Goal: Task Accomplishment & Management: Manage account settings

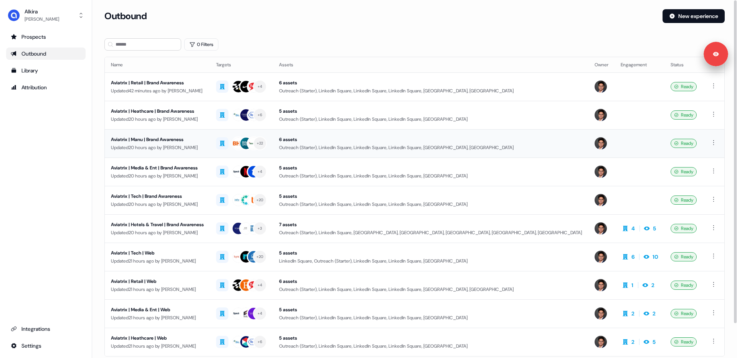
click at [176, 143] on div "Aviatrix | Manu | Brand Awareness" at bounding box center [157, 140] width 93 height 8
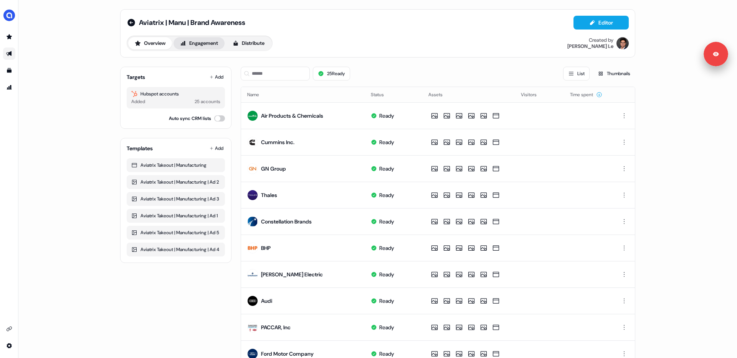
click at [201, 46] on button "Engagement" at bounding box center [198, 43] width 51 height 12
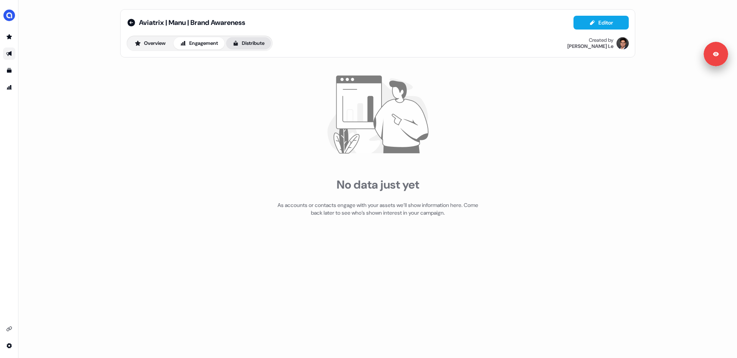
click at [244, 47] on button "Distribute" at bounding box center [248, 43] width 45 height 12
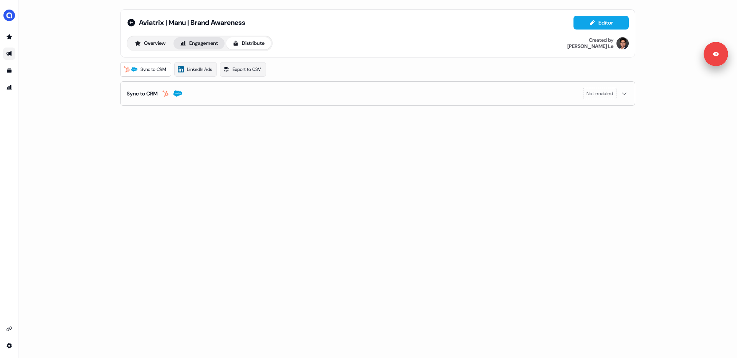
click at [200, 40] on button "Engagement" at bounding box center [198, 43] width 51 height 12
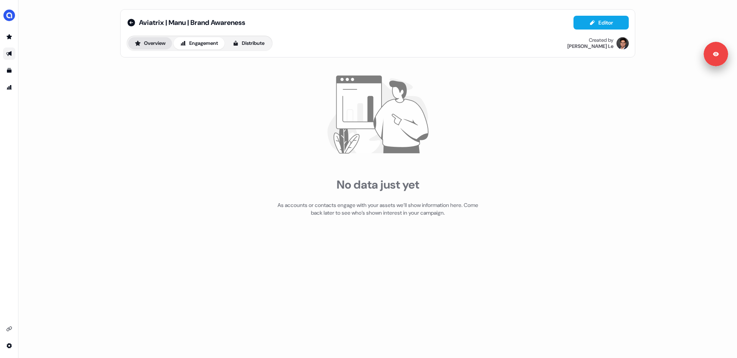
click at [149, 42] on button "Overview" at bounding box center [150, 43] width 44 height 12
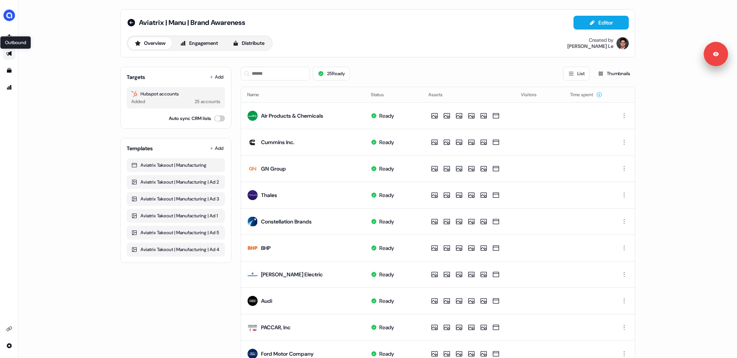
click at [8, 53] on icon "Go to outbound experience" at bounding box center [8, 53] width 5 height 5
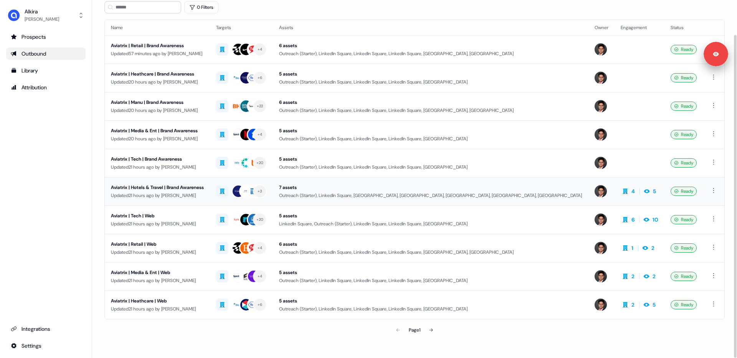
scroll to position [38, 0]
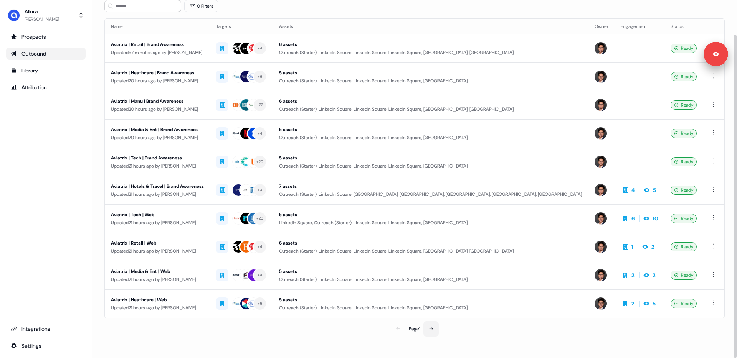
click at [433, 326] on button at bounding box center [430, 329] width 15 height 15
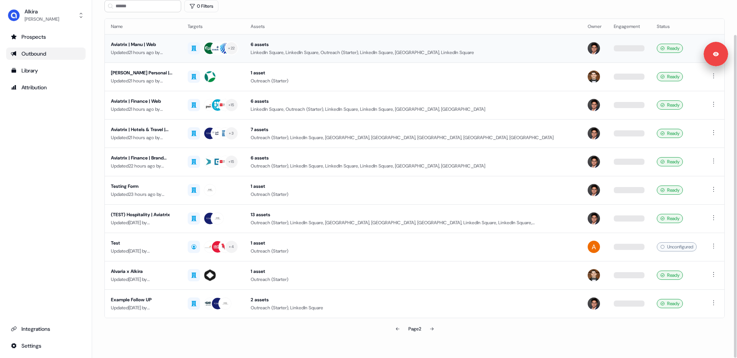
click at [152, 46] on div "Aviatrix | Manu | Web" at bounding box center [143, 45] width 64 height 8
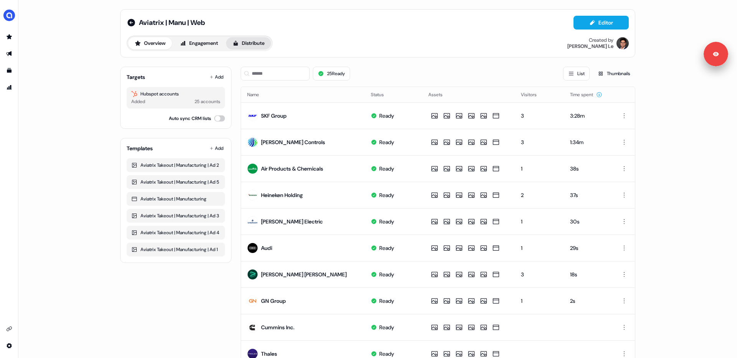
click at [249, 46] on button "Distribute" at bounding box center [248, 43] width 45 height 12
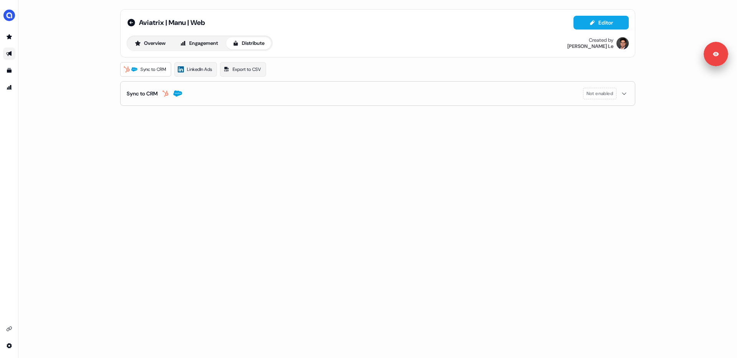
click at [159, 72] on span "Sync to CRM" at bounding box center [153, 70] width 26 height 8
click at [207, 72] on span "LinkedIn Ads" at bounding box center [199, 70] width 25 height 8
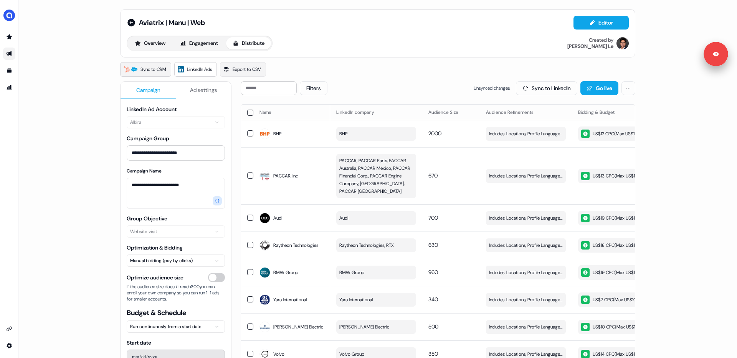
click at [143, 70] on span "Sync to CRM" at bounding box center [153, 70] width 26 height 8
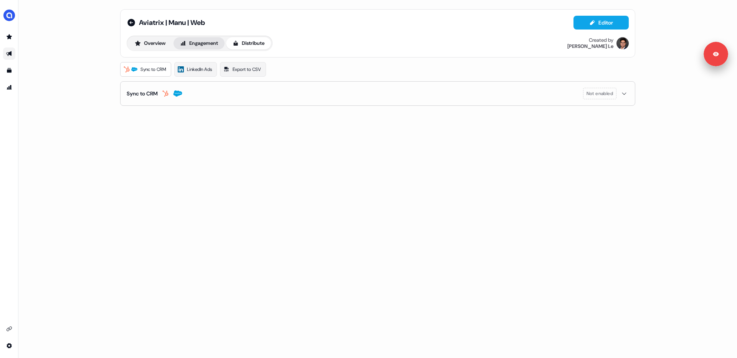
click at [204, 41] on button "Engagement" at bounding box center [198, 43] width 51 height 12
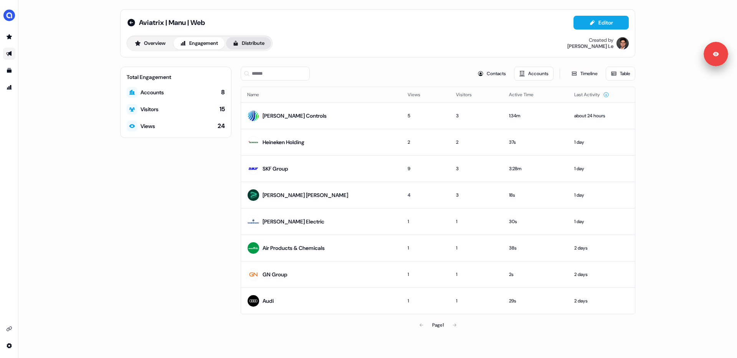
click at [249, 44] on button "Distribute" at bounding box center [248, 43] width 45 height 12
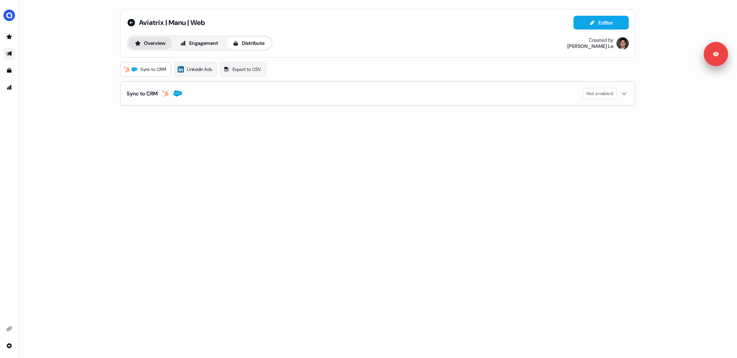
click at [167, 46] on button "Overview" at bounding box center [150, 43] width 44 height 12
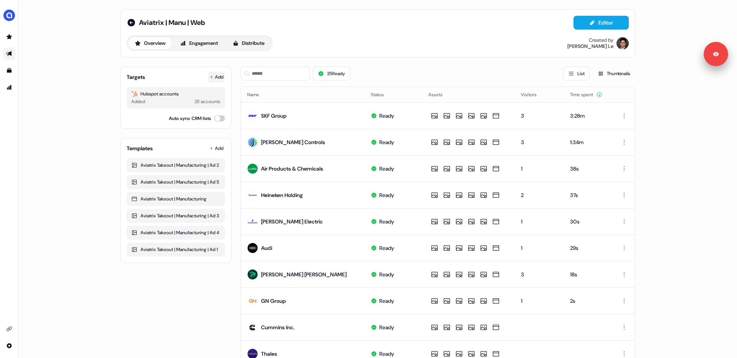
click at [210, 76] on icon at bounding box center [212, 77] width 4 height 4
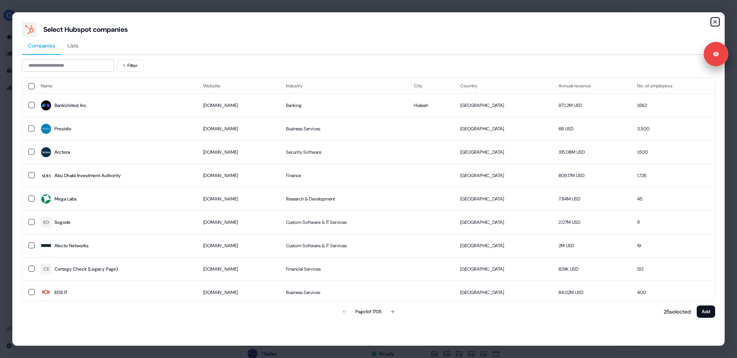
click at [714, 20] on icon "button" at bounding box center [715, 22] width 6 height 6
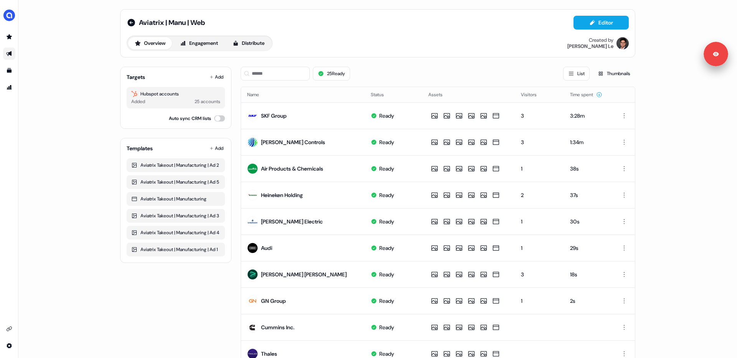
click at [171, 94] on div "Hubspot accounts" at bounding box center [175, 94] width 89 height 8
click at [208, 41] on button "Engagement" at bounding box center [198, 43] width 51 height 12
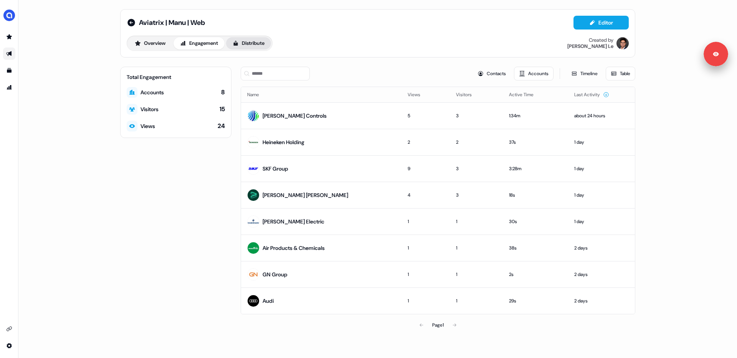
click at [251, 41] on button "Distribute" at bounding box center [248, 43] width 45 height 12
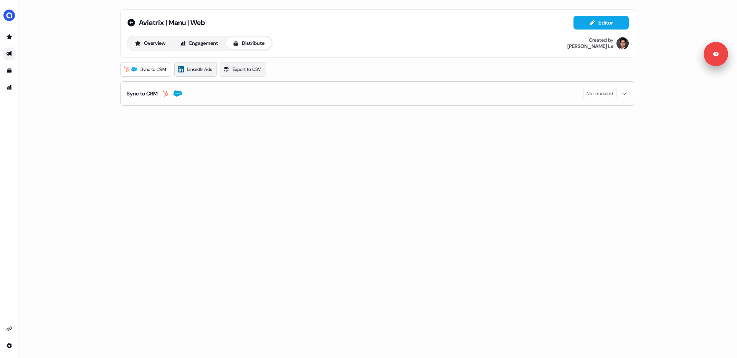
click at [194, 68] on span "LinkedIn Ads" at bounding box center [199, 70] width 25 height 8
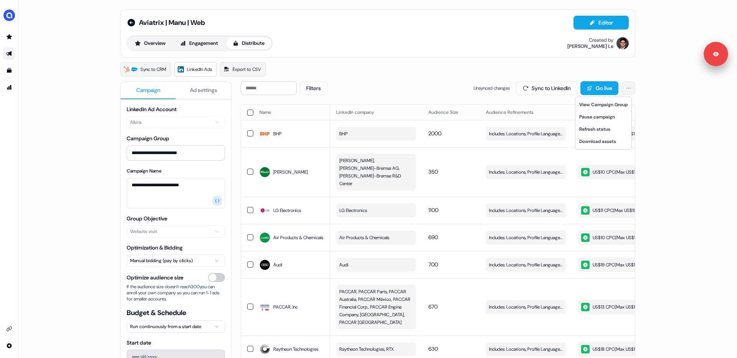
click at [626, 90] on html "**********" at bounding box center [368, 179] width 737 height 358
click at [652, 78] on html "**********" at bounding box center [368, 179] width 737 height 358
click at [310, 83] on button "Filters" at bounding box center [314, 88] width 28 height 14
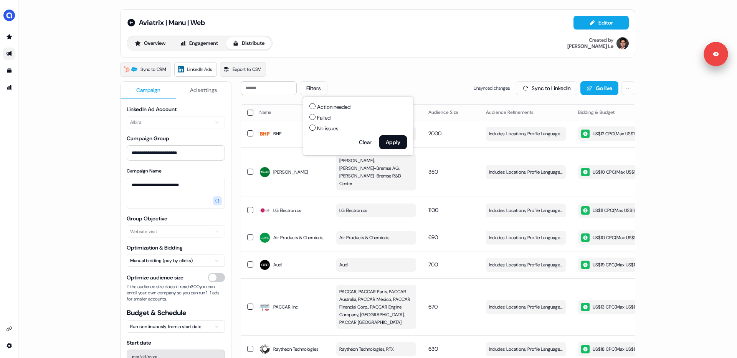
click at [334, 62] on div "Sync to CRM LinkedIn Ads Export to CSV" at bounding box center [377, 69] width 515 height 15
click at [198, 90] on span "Ad settings" at bounding box center [203, 90] width 27 height 8
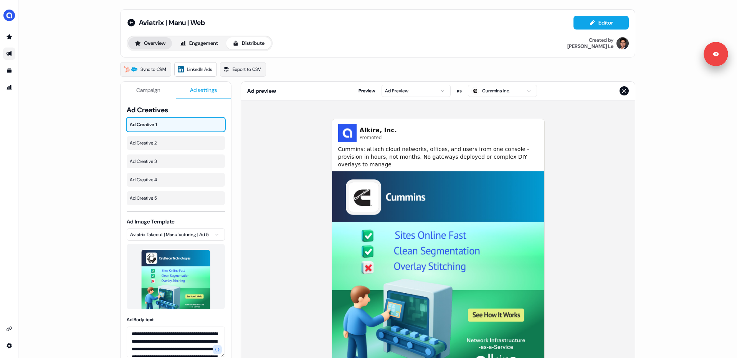
click at [155, 43] on button "Overview" at bounding box center [150, 43] width 44 height 12
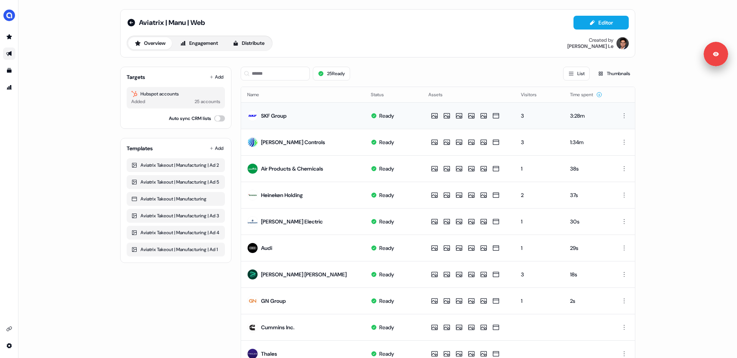
click at [292, 115] on td "SKF Group" at bounding box center [303, 115] width 124 height 26
click at [8, 53] on icon "Go to outbound experience" at bounding box center [8, 53] width 5 height 5
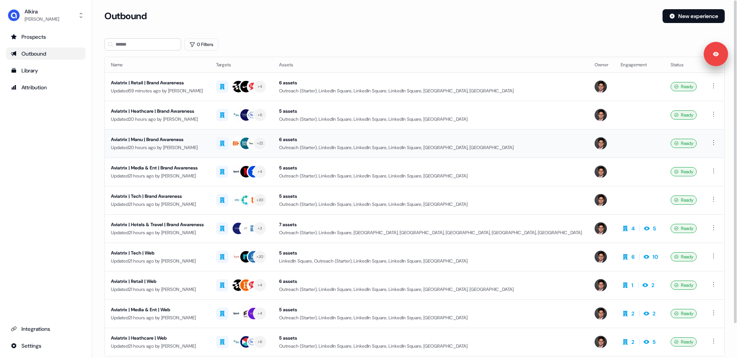
click at [165, 141] on div "Aviatrix | Manu | Brand Awareness" at bounding box center [157, 140] width 93 height 8
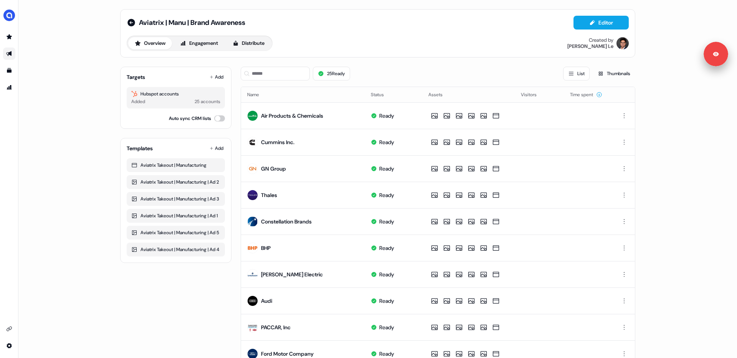
click at [10, 57] on link "Go to outbound experience" at bounding box center [9, 54] width 12 height 12
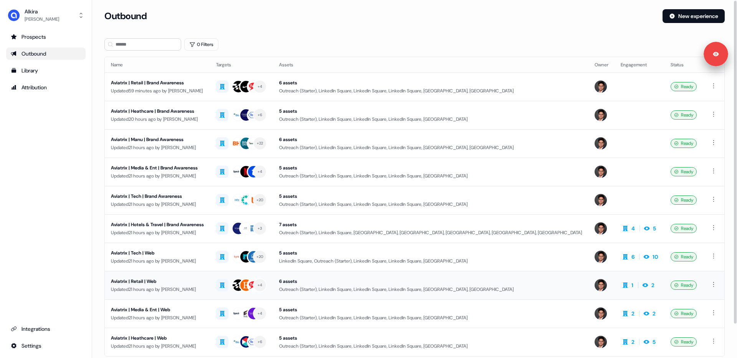
scroll to position [38, 0]
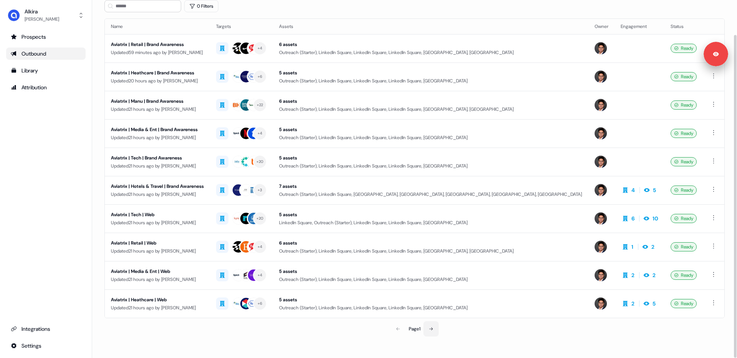
click at [435, 329] on button at bounding box center [430, 329] width 15 height 15
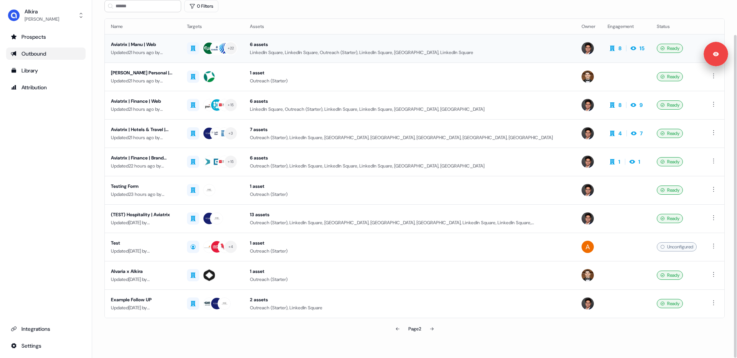
click at [137, 45] on div "Aviatrix | Manu | Web" at bounding box center [143, 45] width 64 height 8
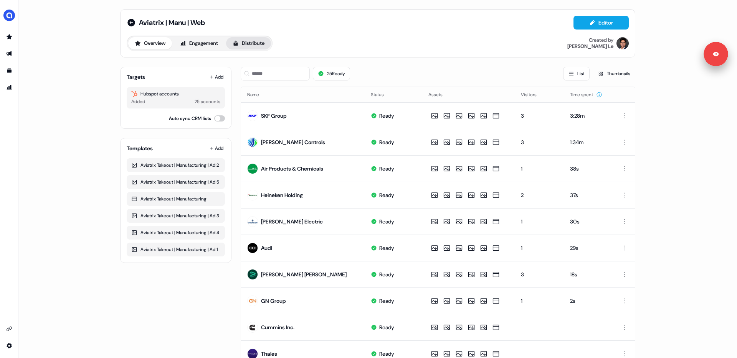
click at [260, 39] on button "Distribute" at bounding box center [248, 43] width 45 height 12
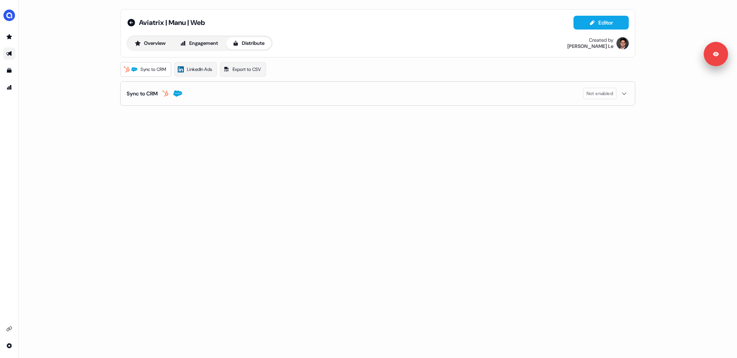
click at [625, 95] on icon "button" at bounding box center [623, 94] width 9 height 6
click at [265, 65] on link "Export to CSV" at bounding box center [243, 69] width 46 height 15
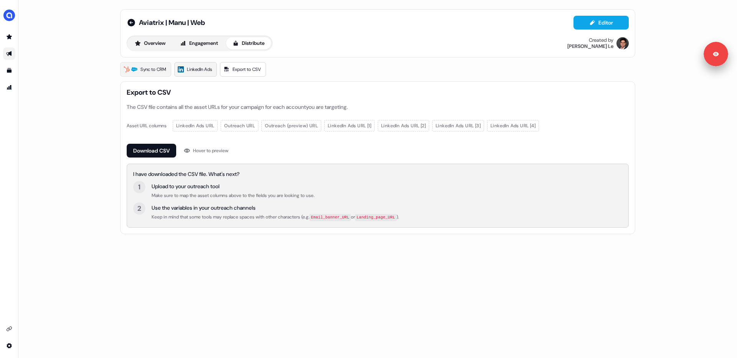
click at [203, 71] on span "LinkedIn Ads" at bounding box center [199, 70] width 25 height 8
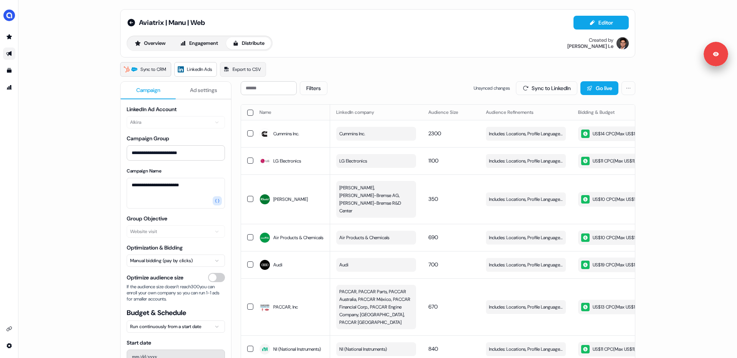
click at [165, 66] on span "Sync to CRM" at bounding box center [153, 70] width 26 height 8
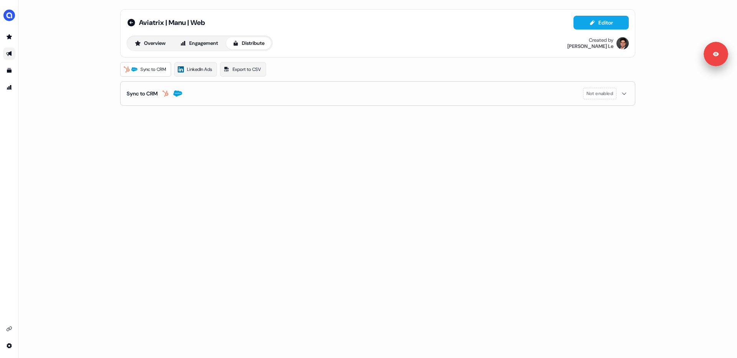
click at [208, 93] on button "Sync to CRM Not enabled" at bounding box center [378, 94] width 502 height 24
click at [10, 53] on icon "Go to outbound experience" at bounding box center [8, 53] width 5 height 5
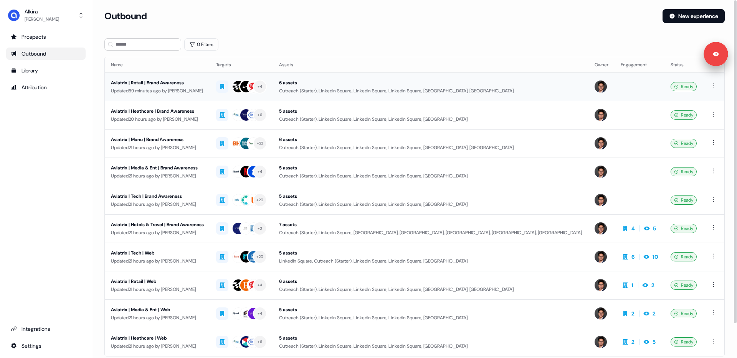
click at [187, 88] on div "Updated 59 minutes ago by Hugh Le" at bounding box center [157, 91] width 93 height 8
click at [161, 117] on div "Updated 20 hours ago by Hugh Le" at bounding box center [157, 120] width 93 height 8
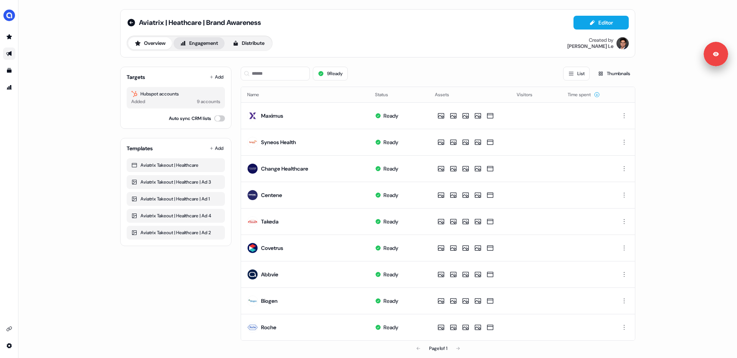
click at [215, 45] on button "Engagement" at bounding box center [198, 43] width 51 height 12
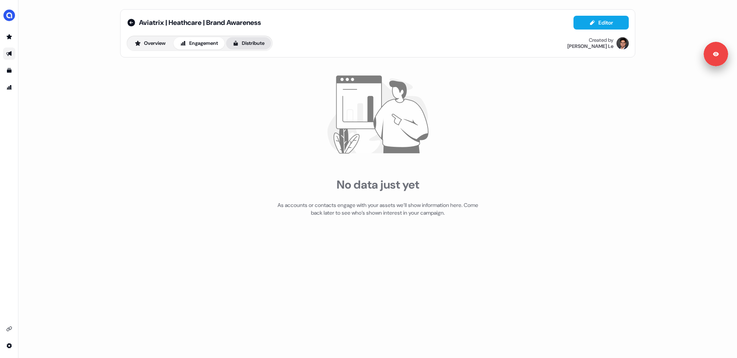
click at [265, 43] on button "Distribute" at bounding box center [248, 43] width 45 height 12
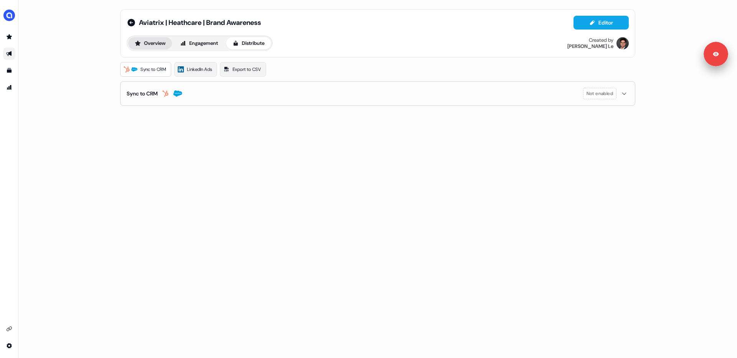
click at [147, 43] on button "Overview" at bounding box center [150, 43] width 44 height 12
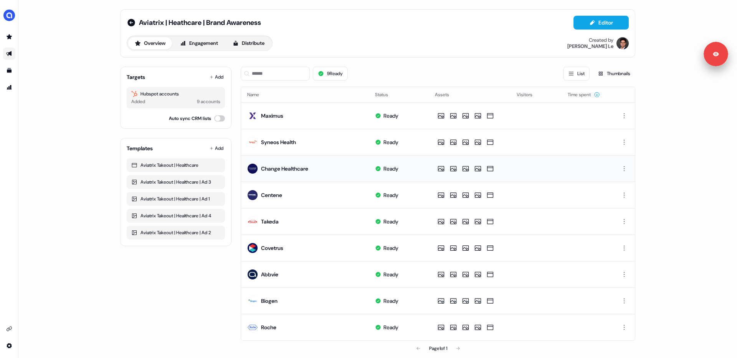
scroll to position [7, 0]
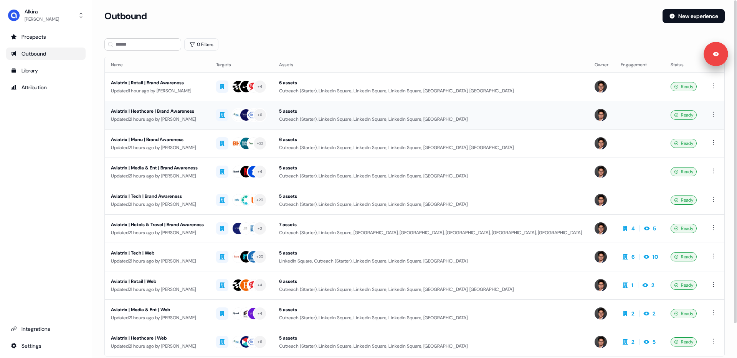
click at [176, 118] on div "Updated 21 hours ago by Hugh Le" at bounding box center [157, 120] width 93 height 8
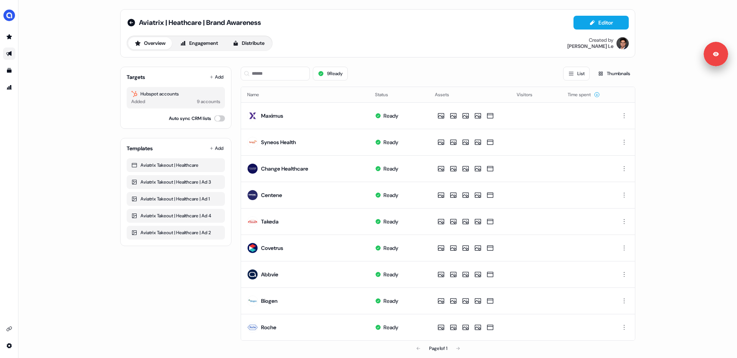
click at [13, 54] on link "Go to outbound experience" at bounding box center [9, 54] width 12 height 12
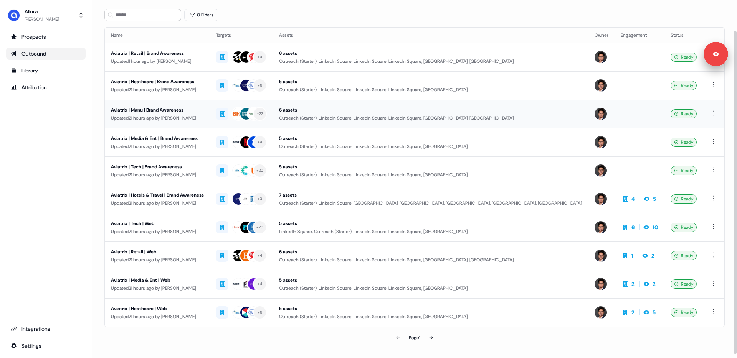
scroll to position [28, 0]
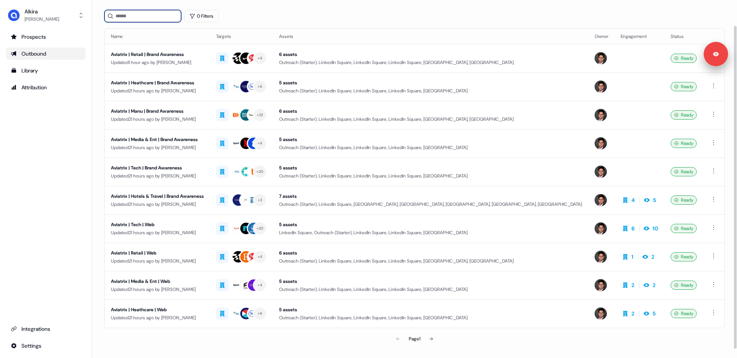
click at [169, 16] on input at bounding box center [142, 16] width 77 height 12
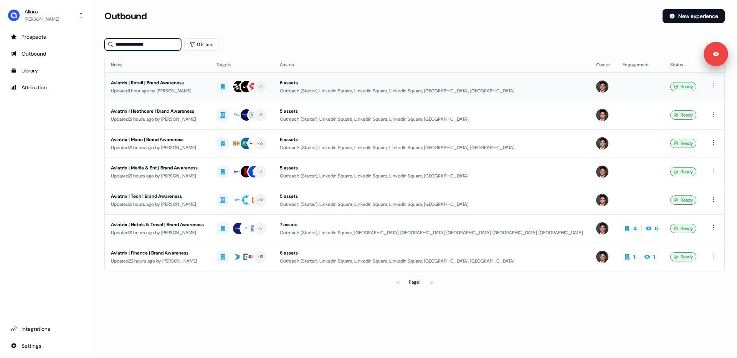
type input "**********"
click at [163, 39] on input "**********" at bounding box center [142, 44] width 77 height 12
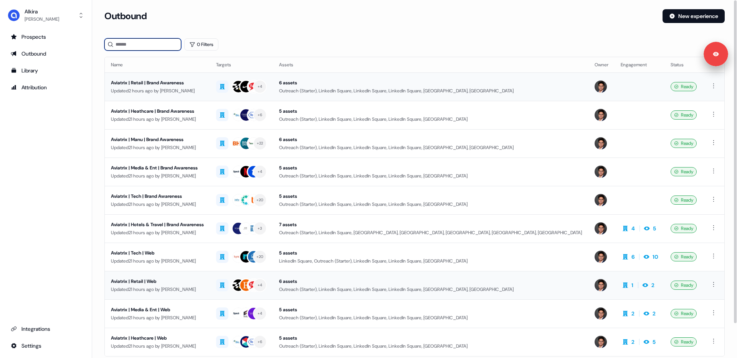
scroll to position [38, 0]
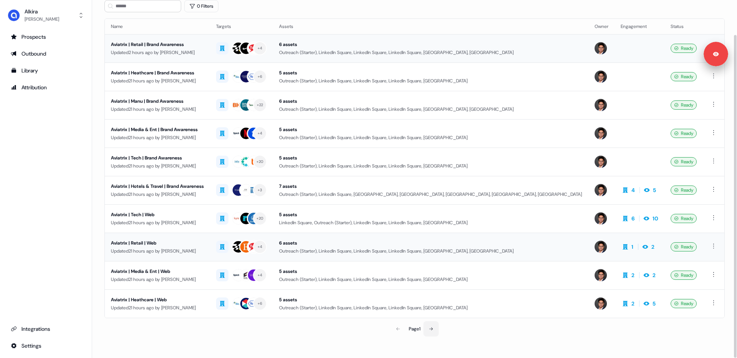
click at [433, 328] on icon at bounding box center [430, 329] width 3 height 3
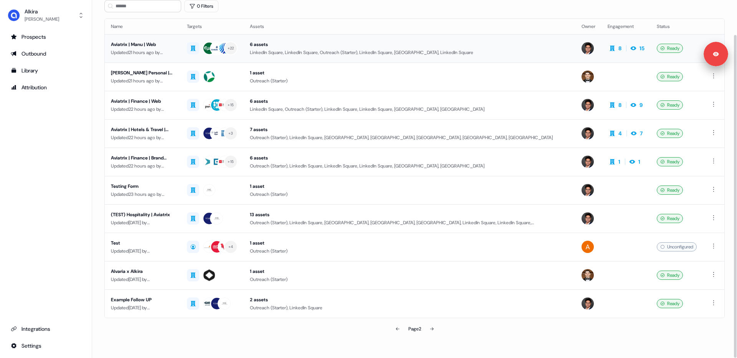
click at [155, 51] on div "Updated 21 hours ago by Hugh Le" at bounding box center [143, 53] width 64 height 8
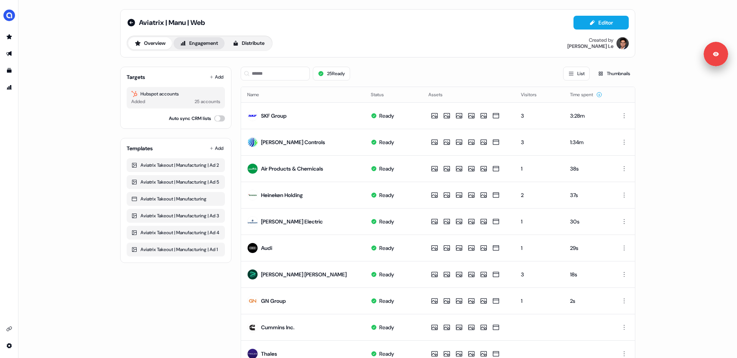
click at [210, 43] on button "Engagement" at bounding box center [198, 43] width 51 height 12
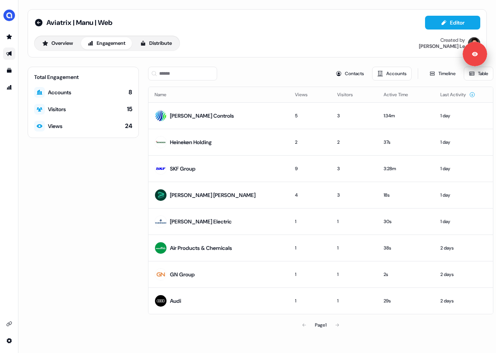
click at [12, 53] on icon "Go to outbound experience" at bounding box center [9, 54] width 6 height 6
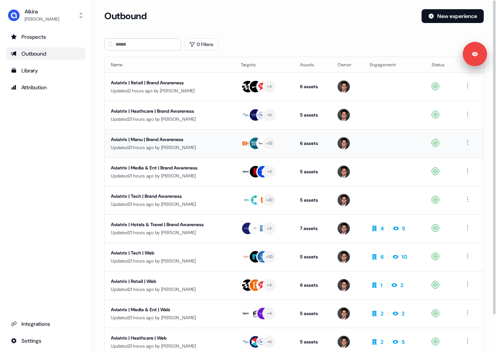
click at [167, 139] on div "Aviatrix | Manu | Brand Awareness" at bounding box center [170, 140] width 118 height 8
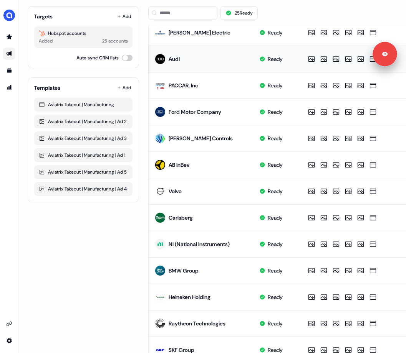
scroll to position [306, 0]
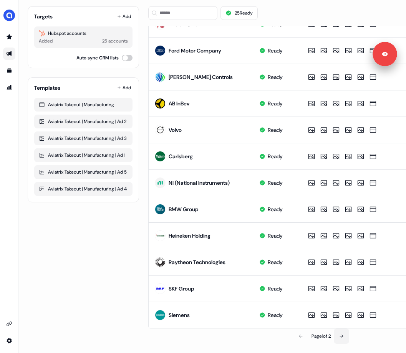
click at [339, 332] on button at bounding box center [341, 336] width 15 height 15
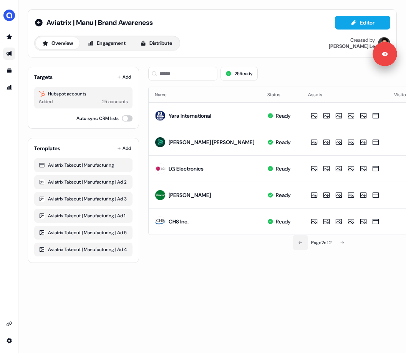
click at [298, 244] on icon at bounding box center [300, 243] width 5 height 5
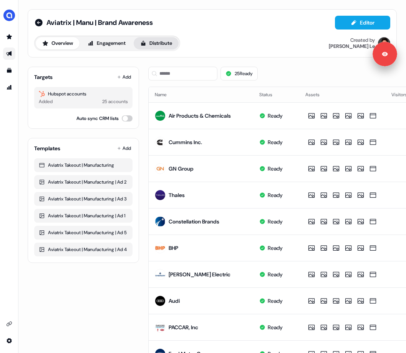
click at [159, 42] on button "Distribute" at bounding box center [156, 43] width 45 height 12
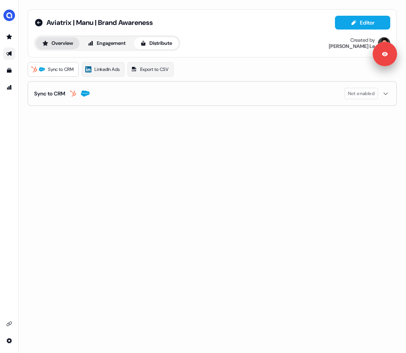
click at [59, 41] on button "Overview" at bounding box center [58, 43] width 44 height 12
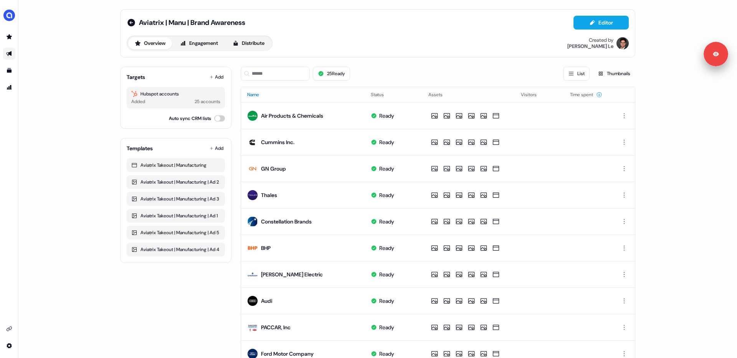
click at [260, 96] on button "Name" at bounding box center [257, 95] width 21 height 14
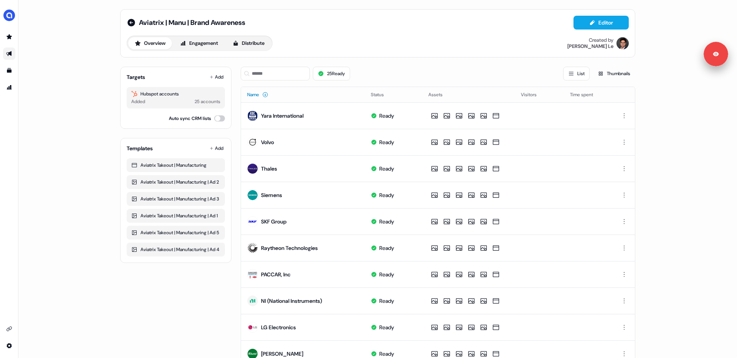
click at [263, 95] on icon at bounding box center [265, 95] width 6 height 6
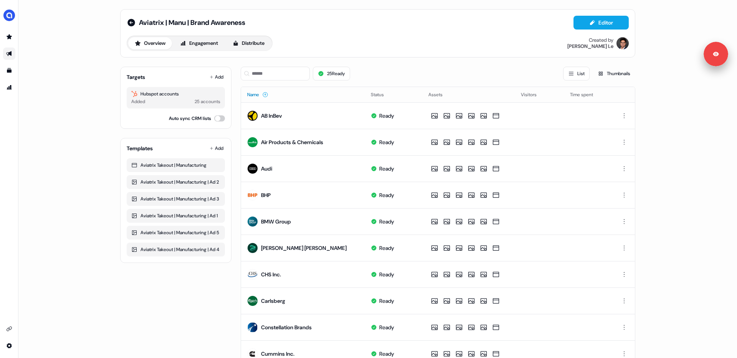
click at [263, 95] on icon at bounding box center [265, 95] width 6 height 6
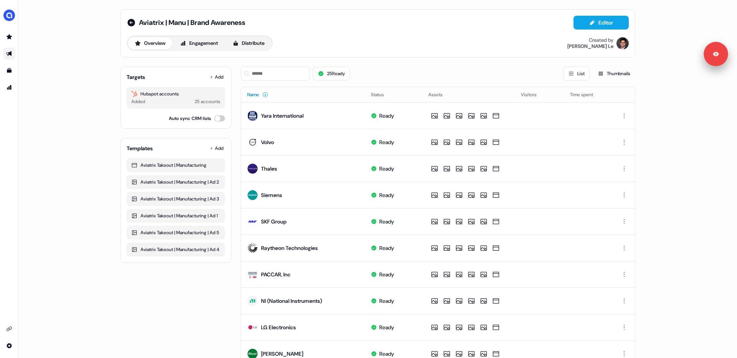
click at [263, 95] on icon at bounding box center [265, 95] width 6 height 6
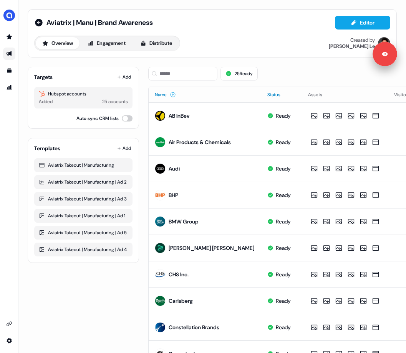
click at [267, 94] on button "Status" at bounding box center [278, 95] width 22 height 14
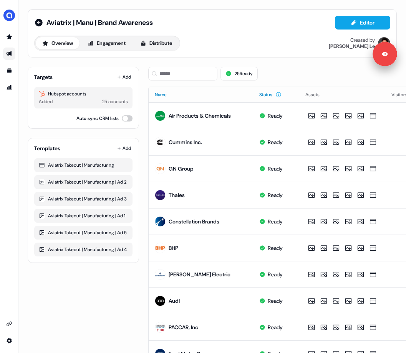
click at [267, 94] on button "Status" at bounding box center [270, 95] width 22 height 14
click at [157, 94] on button "Name" at bounding box center [165, 95] width 21 height 14
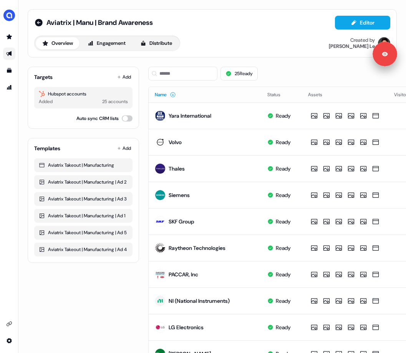
click at [159, 92] on button "Name" at bounding box center [165, 95] width 21 height 14
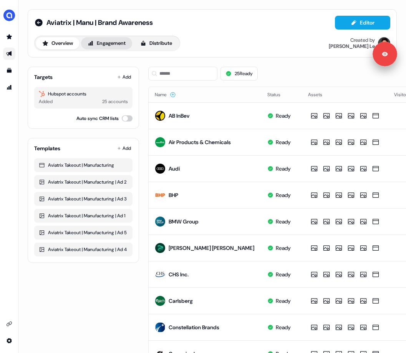
click at [120, 45] on button "Engagement" at bounding box center [106, 43] width 51 height 12
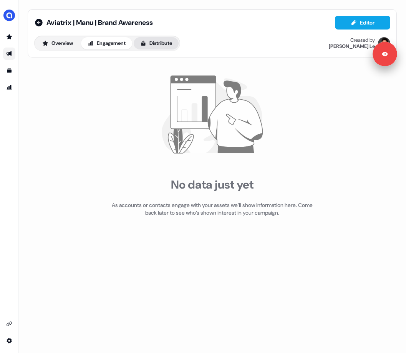
click at [151, 43] on button "Distribute" at bounding box center [156, 43] width 45 height 12
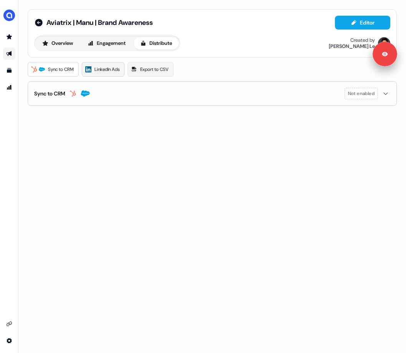
click at [102, 72] on span "LinkedIn Ads" at bounding box center [106, 70] width 25 height 8
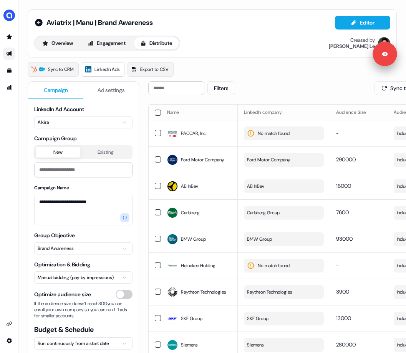
click at [160, 111] on button "button" at bounding box center [158, 113] width 6 height 6
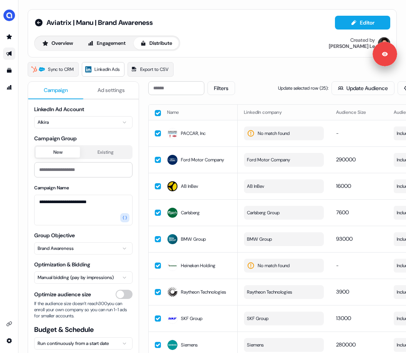
click at [157, 113] on button "button" at bounding box center [158, 113] width 6 height 6
click at [185, 134] on span "PACCAR, Inc" at bounding box center [193, 134] width 25 height 8
click at [281, 135] on span "No match found" at bounding box center [274, 134] width 32 height 8
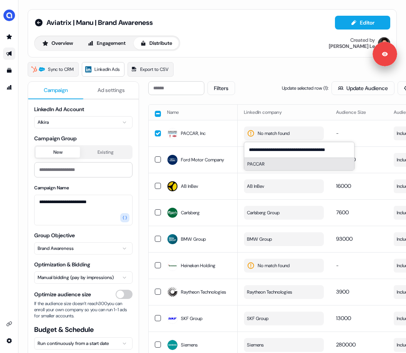
type input "**********"
click at [312, 162] on button "PACCAR" at bounding box center [299, 164] width 110 height 12
click at [335, 125] on td "-" at bounding box center [359, 133] width 58 height 26
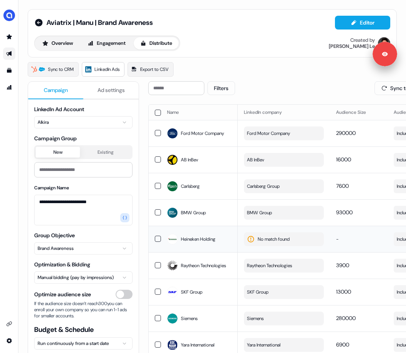
click at [272, 238] on span "No match found" at bounding box center [274, 240] width 32 height 8
type input "**********"
click at [172, 239] on img at bounding box center [172, 239] width 11 height 11
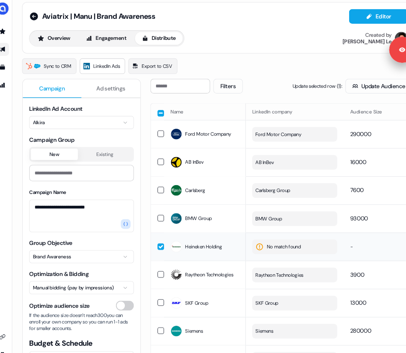
click at [258, 234] on button "No match found" at bounding box center [284, 240] width 80 height 14
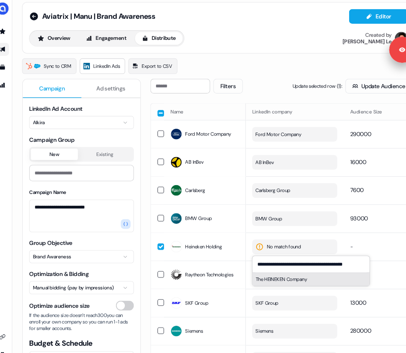
type input "**********"
click at [292, 269] on button "The HEINEKEN Company" at bounding box center [299, 270] width 110 height 12
click at [328, 226] on td "No match found" at bounding box center [284, 239] width 92 height 26
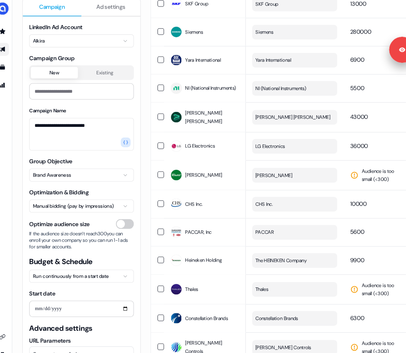
scroll to position [231, 0]
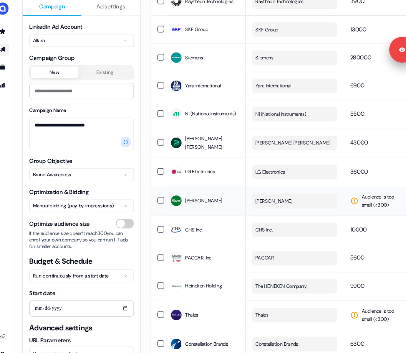
click at [269, 194] on button "Knorr" at bounding box center [284, 197] width 80 height 14
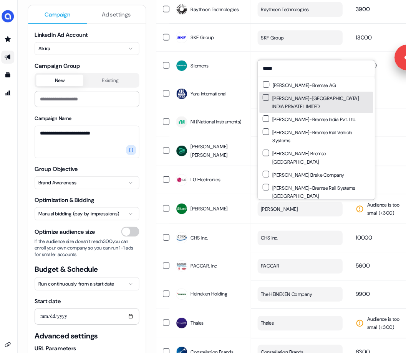
type input "*****"
click at [277, 66] on input "*****" at bounding box center [299, 64] width 110 height 15
paste input "**********"
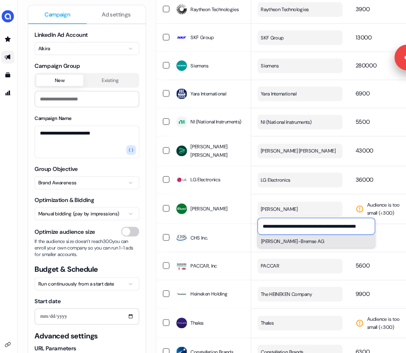
type input "**********"
click at [283, 226] on button "Knorr-Bremse AG" at bounding box center [299, 227] width 110 height 12
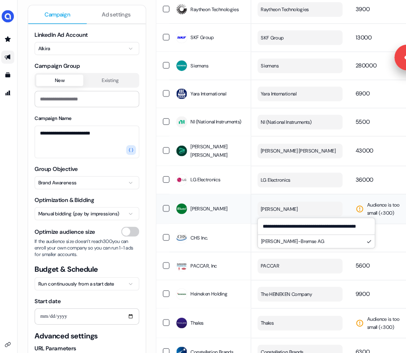
click at [341, 187] on td "Audience is too small (< 300 )" at bounding box center [359, 196] width 58 height 28
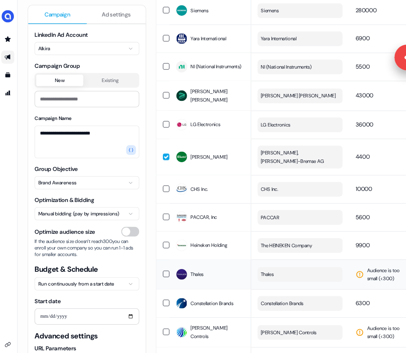
scroll to position [301, 0]
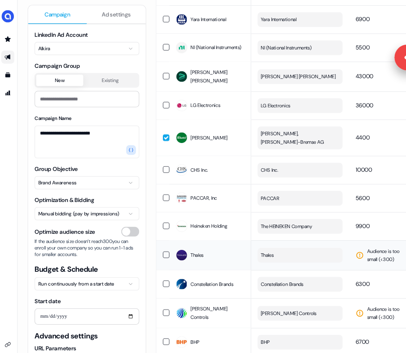
click at [287, 233] on button "Thales" at bounding box center [284, 240] width 80 height 14
click at [259, 249] on input "*******" at bounding box center [299, 248] width 110 height 15
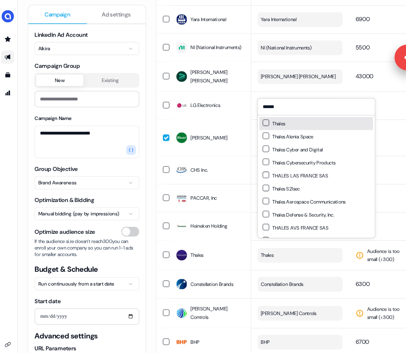
type input "******"
click at [276, 116] on div "Thales" at bounding box center [299, 116] width 107 height 12
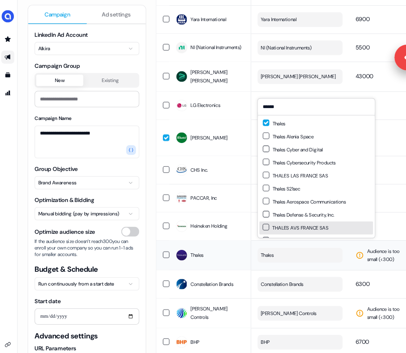
click at [333, 240] on td "Audience is too small (< 300 )" at bounding box center [359, 240] width 58 height 28
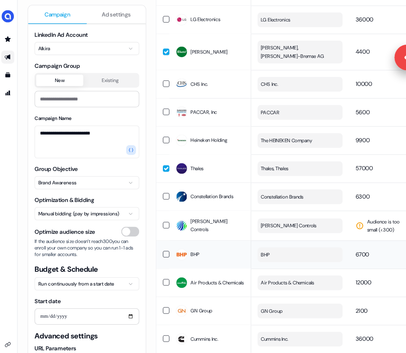
scroll to position [388, 0]
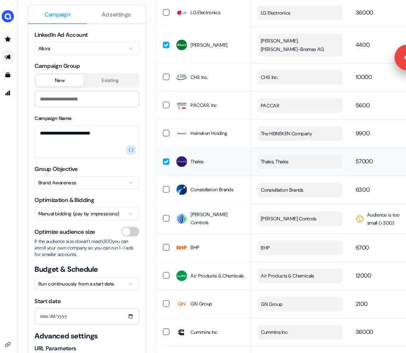
click at [264, 149] on span "Thales, Thales" at bounding box center [260, 153] width 26 height 8
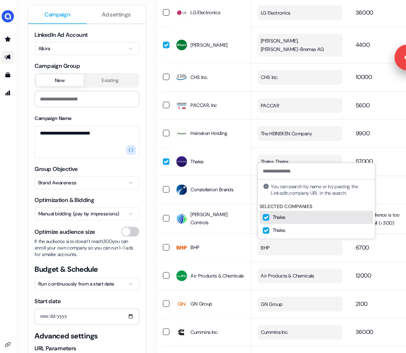
click at [251, 206] on button "Suggestions" at bounding box center [252, 204] width 6 height 6
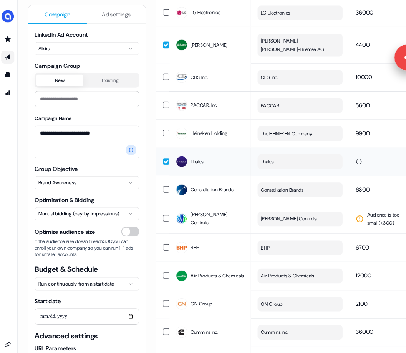
click at [327, 139] on td "Thales" at bounding box center [284, 152] width 92 height 26
click at [260, 203] on button "Johnson Controls" at bounding box center [284, 206] width 80 height 14
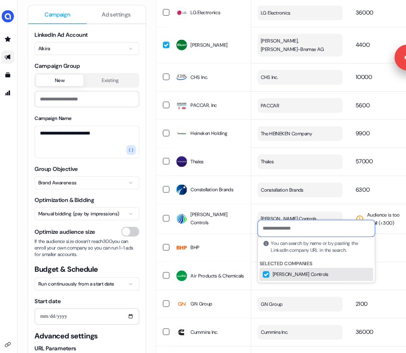
paste input "**********"
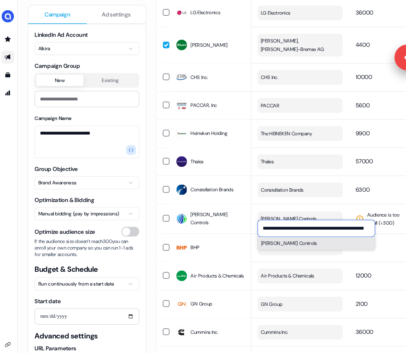
type input "**********"
click at [284, 229] on button "Johnson Controls" at bounding box center [299, 229] width 110 height 12
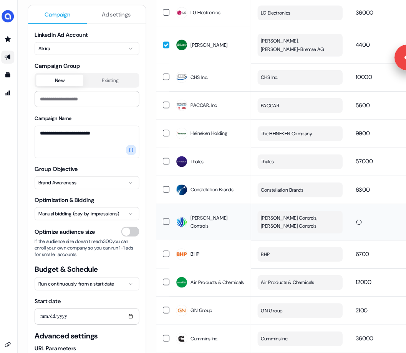
click at [340, 192] on td at bounding box center [359, 209] width 58 height 34
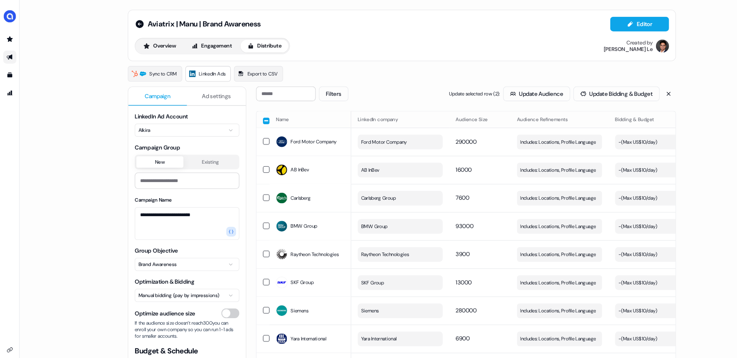
click at [249, 113] on button "button" at bounding box center [250, 114] width 6 height 6
click at [520, 132] on span "Includes: Locations, Profile Language" at bounding box center [524, 134] width 71 height 8
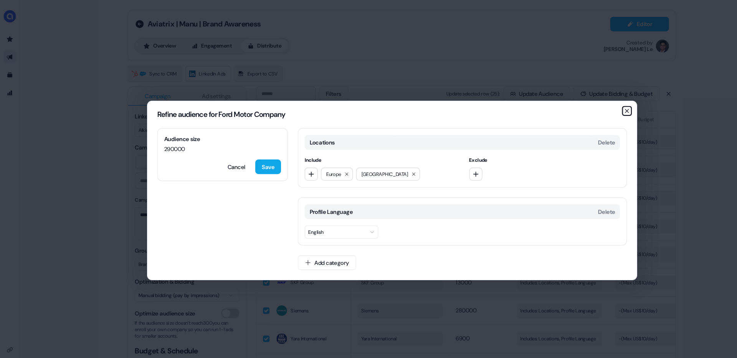
click at [592, 102] on icon "button" at bounding box center [589, 104] width 6 height 6
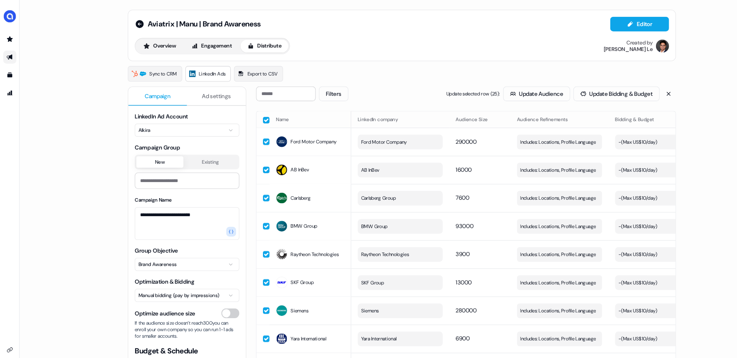
click at [249, 112] on button "button" at bounding box center [250, 113] width 6 height 6
click at [250, 112] on button "button" at bounding box center [250, 113] width 6 height 6
click at [495, 86] on button "Update Audience" at bounding box center [504, 88] width 63 height 14
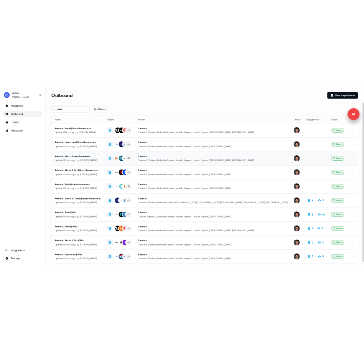
scroll to position [38, 0]
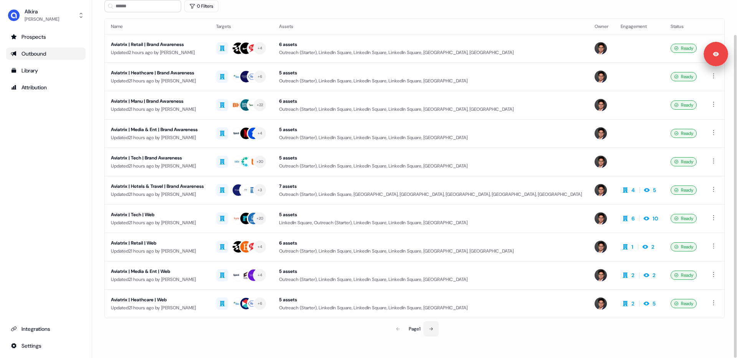
click at [433, 329] on icon at bounding box center [431, 329] width 5 height 5
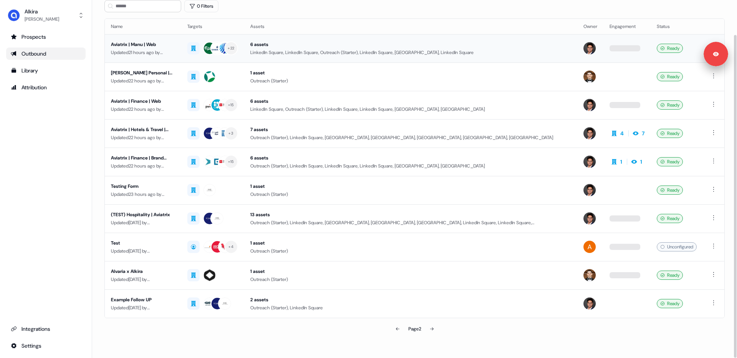
click at [146, 48] on div "Aviatrix | Manu | Web" at bounding box center [143, 45] width 64 height 8
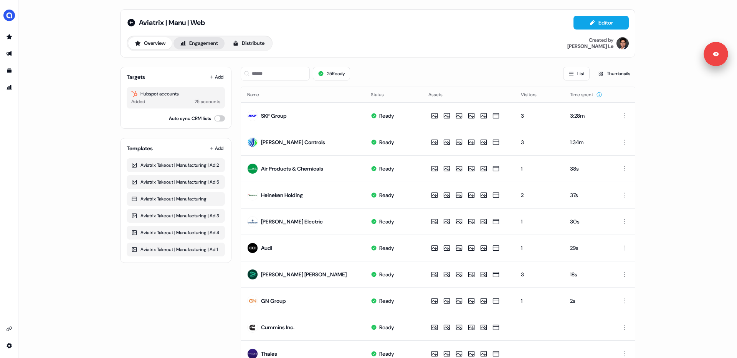
click at [202, 43] on button "Engagement" at bounding box center [198, 43] width 51 height 12
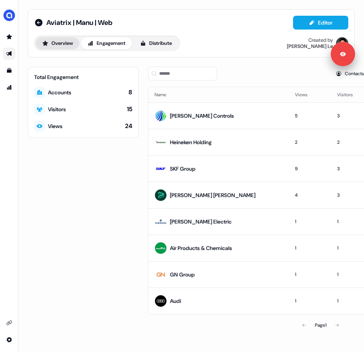
click at [64, 44] on button "Overview" at bounding box center [58, 43] width 44 height 12
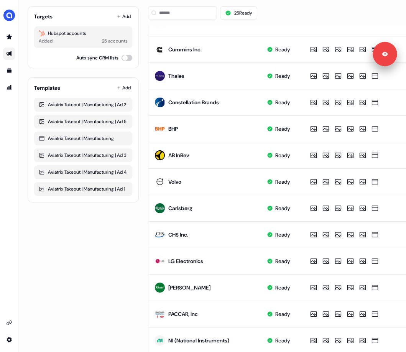
scroll to position [307, 0]
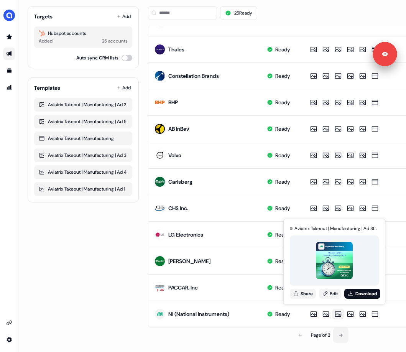
click at [341, 335] on button at bounding box center [341, 335] width 15 height 15
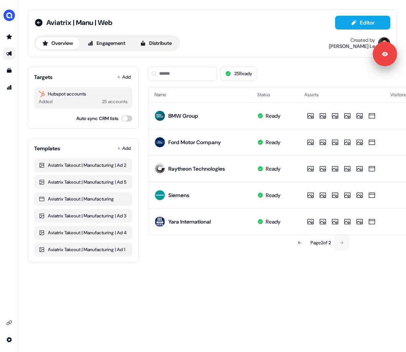
scroll to position [0, 0]
click at [300, 244] on icon at bounding box center [300, 243] width 5 height 5
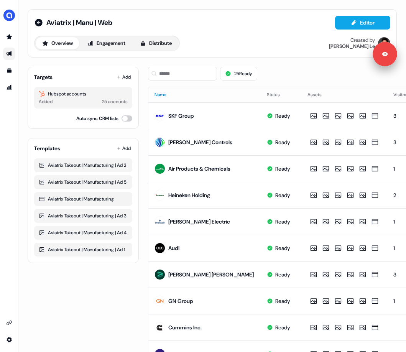
click at [162, 92] on button "Name" at bounding box center [165, 95] width 21 height 14
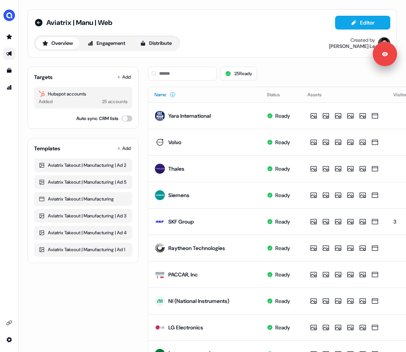
click at [162, 92] on button "Name" at bounding box center [165, 95] width 21 height 14
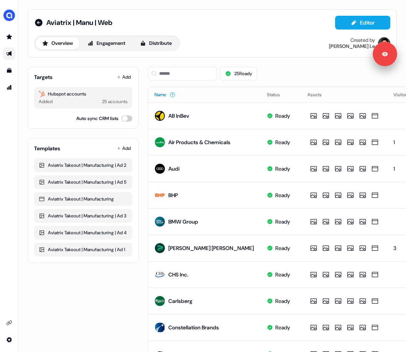
click at [163, 96] on button "Name" at bounding box center [165, 95] width 21 height 14
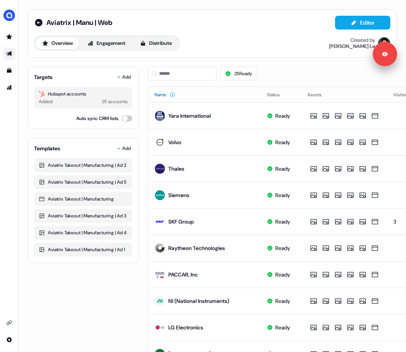
click at [163, 96] on button "Name" at bounding box center [165, 95] width 21 height 14
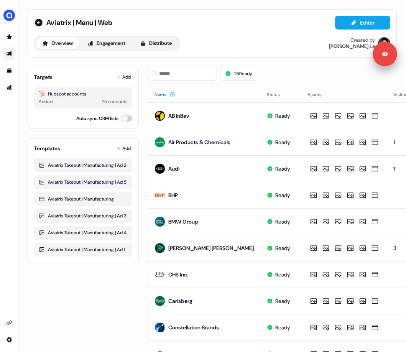
click at [163, 96] on button "Name" at bounding box center [165, 95] width 21 height 14
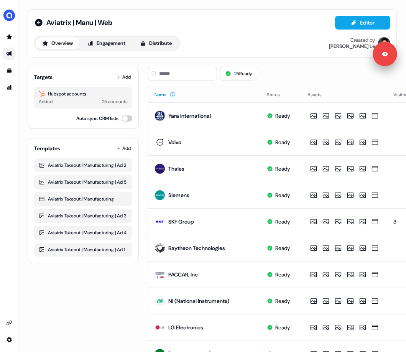
click at [163, 96] on button "Name" at bounding box center [165, 95] width 21 height 14
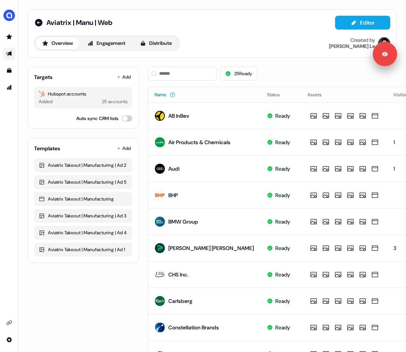
click at [163, 96] on button "Name" at bounding box center [165, 95] width 21 height 14
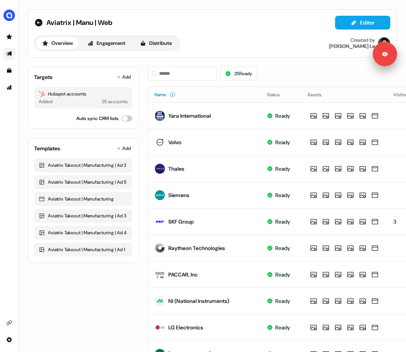
click at [163, 96] on button "Name" at bounding box center [165, 95] width 21 height 14
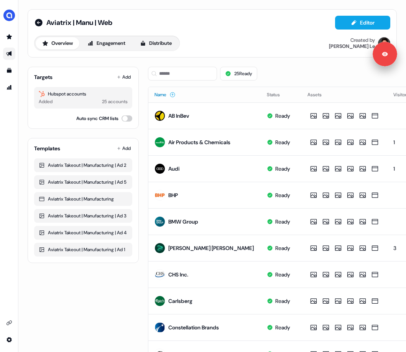
click at [163, 96] on button "Name" at bounding box center [165, 95] width 21 height 14
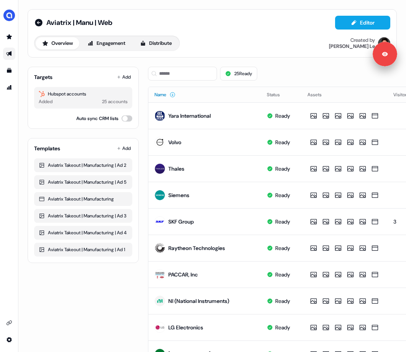
click at [163, 96] on button "Name" at bounding box center [165, 95] width 21 height 14
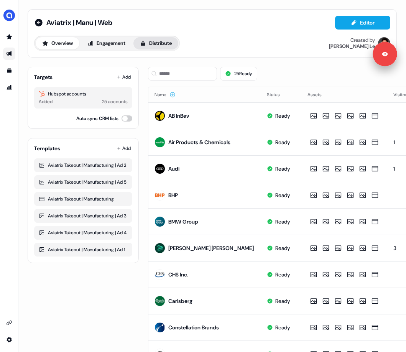
click at [171, 42] on button "Distribute" at bounding box center [156, 43] width 45 height 12
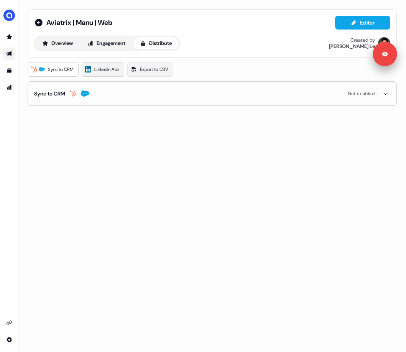
click at [109, 71] on span "LinkedIn Ads" at bounding box center [106, 70] width 25 height 8
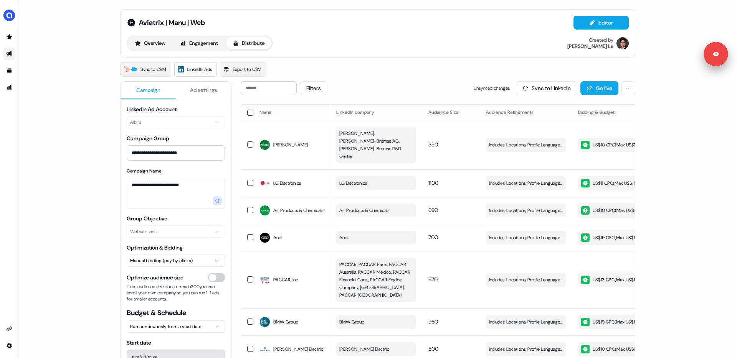
click at [249, 114] on button "button" at bounding box center [250, 113] width 6 height 6
click at [320, 91] on button "Filters" at bounding box center [314, 88] width 28 height 14
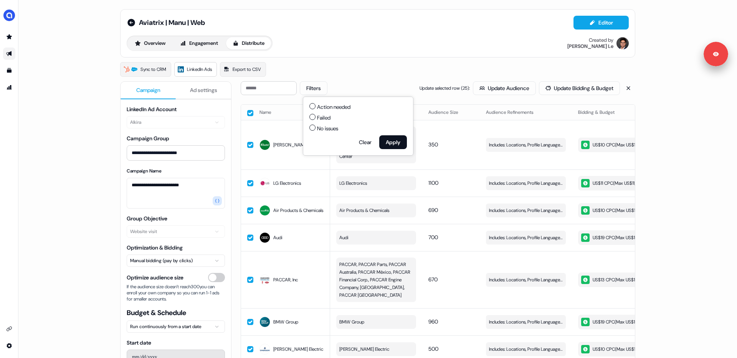
click at [347, 73] on div "Sync to CRM LinkedIn Ads Export to CSV" at bounding box center [377, 69] width 515 height 15
click at [248, 113] on button "button" at bounding box center [250, 113] width 6 height 6
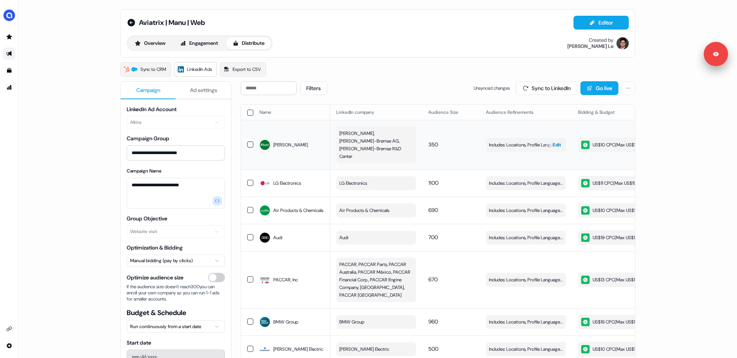
click at [502, 141] on span "Includes: Locations, Profile Language, Years of Experience, Job Functions, Memb…" at bounding box center [526, 145] width 74 height 8
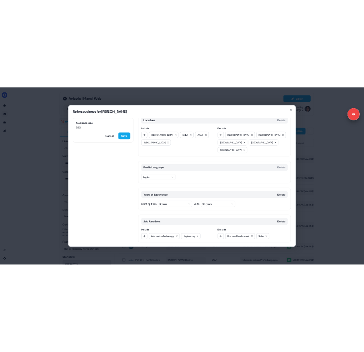
scroll to position [8, 0]
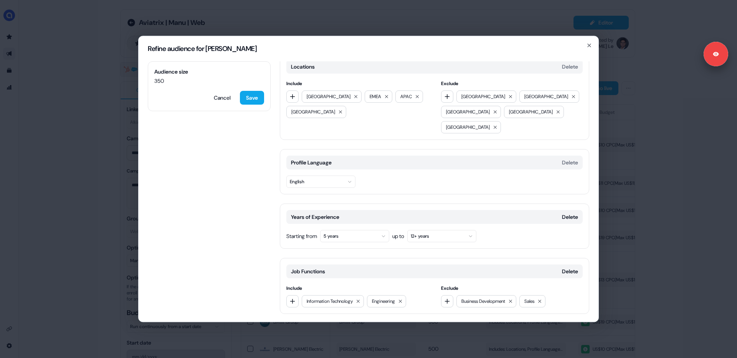
click at [592, 45] on div "Refine audience for Knorr" at bounding box center [369, 48] width 460 height 25
click at [589, 44] on icon "button" at bounding box center [589, 45] width 6 height 6
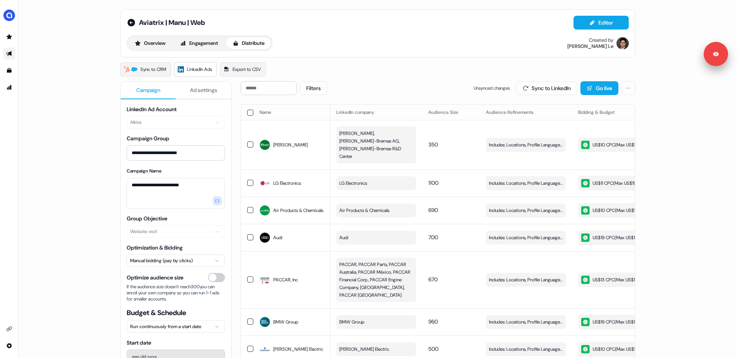
click at [248, 114] on button "button" at bounding box center [250, 113] width 6 height 6
click at [491, 87] on button "Update Audience" at bounding box center [504, 88] width 63 height 14
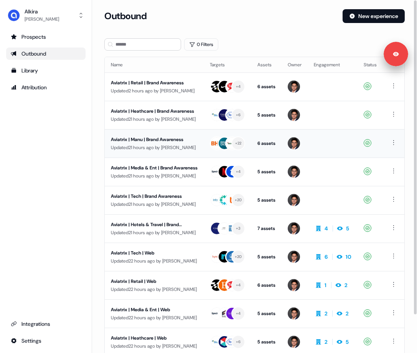
click at [141, 139] on div "Aviatrix | Manu | Brand Awareness" at bounding box center [154, 140] width 87 height 8
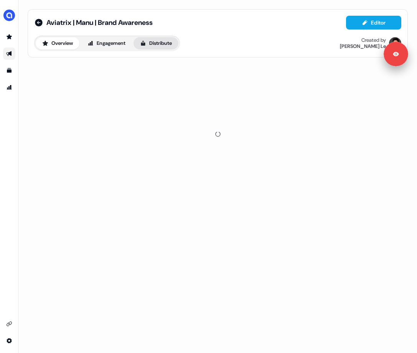
click at [164, 46] on button "Distribute" at bounding box center [156, 43] width 45 height 12
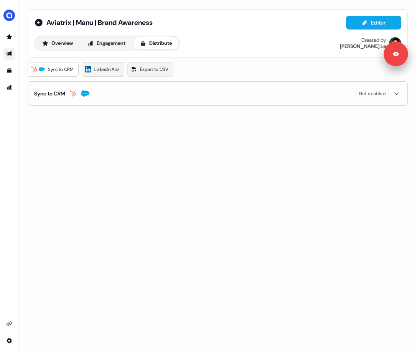
click at [100, 69] on span "LinkedIn Ads" at bounding box center [106, 70] width 25 height 8
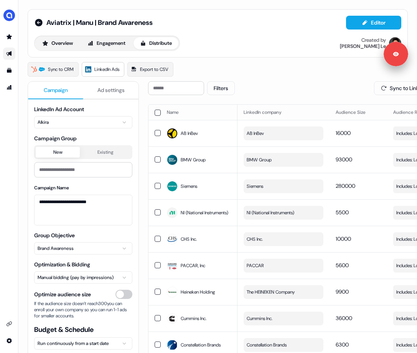
click at [157, 112] on button "button" at bounding box center [158, 113] width 6 height 6
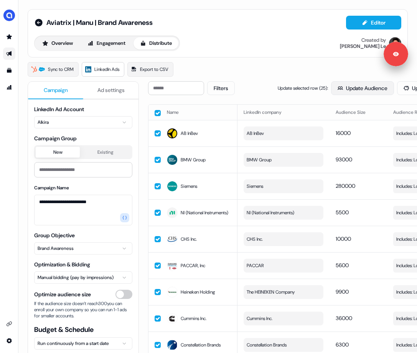
click at [357, 83] on button "Update Audience" at bounding box center [362, 88] width 63 height 14
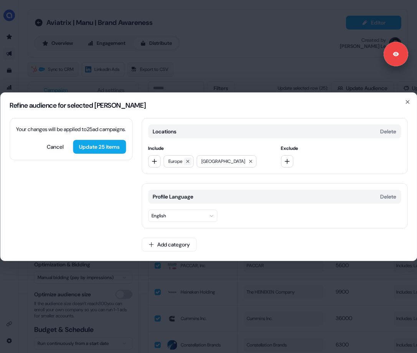
click at [188, 162] on icon at bounding box center [187, 161] width 3 height 3
click at [148, 160] on button "button" at bounding box center [154, 161] width 12 height 12
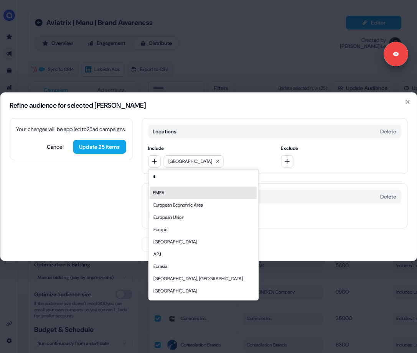
type input "*"
click at [165, 191] on div "EMEA" at bounding box center [203, 193] width 107 height 12
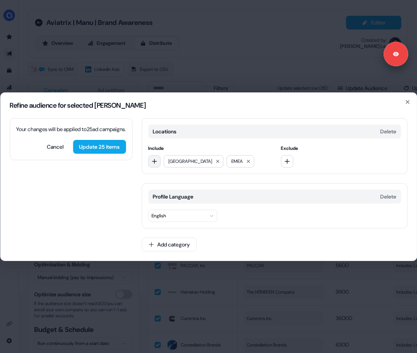
click at [156, 161] on icon "button" at bounding box center [154, 162] width 6 height 6
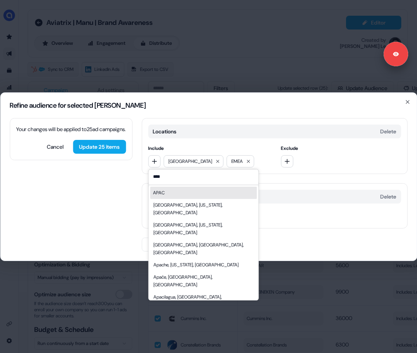
type input "****"
click at [167, 192] on div "APAC" at bounding box center [203, 193] width 107 height 12
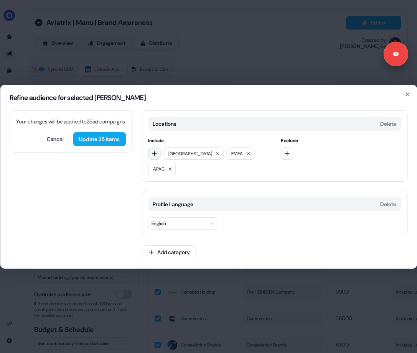
click at [155, 155] on icon "button" at bounding box center [154, 154] width 6 height 6
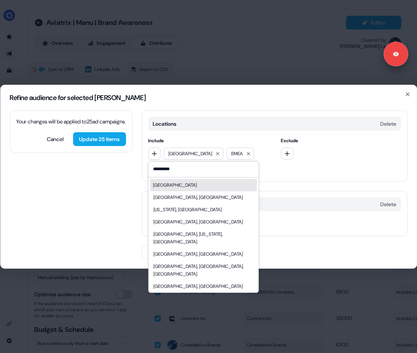
type input "*********"
click at [170, 185] on div "United Arab Emirates" at bounding box center [175, 186] width 44 height 8
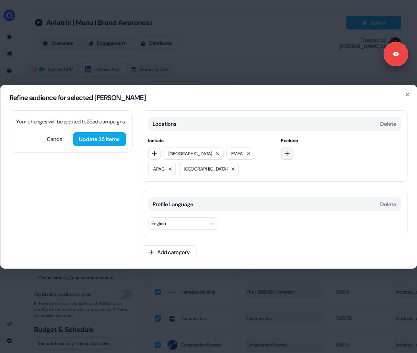
click at [289, 153] on icon "button" at bounding box center [287, 154] width 6 height 6
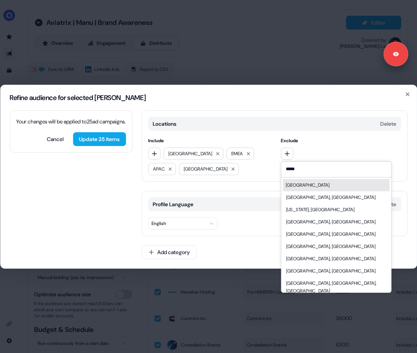
type input "*****"
click at [295, 186] on div "India" at bounding box center [308, 186] width 44 height 8
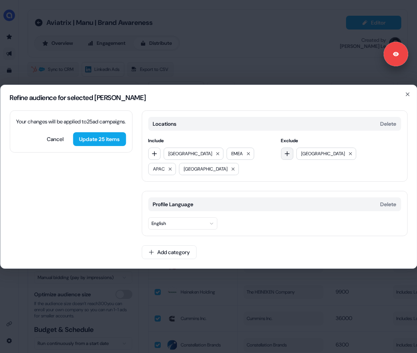
click at [289, 159] on button "button" at bounding box center [287, 154] width 12 height 12
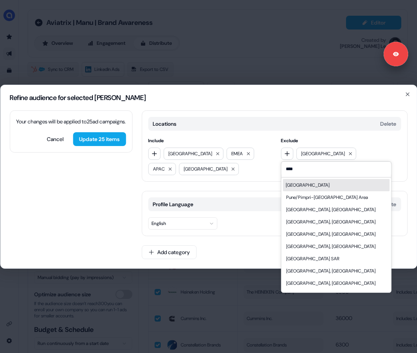
type input "****"
click at [302, 185] on div "China" at bounding box center [336, 185] width 107 height 12
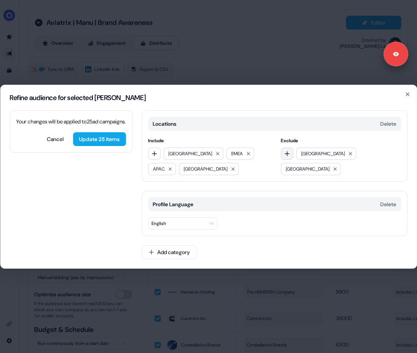
click at [291, 151] on button "button" at bounding box center [287, 154] width 12 height 12
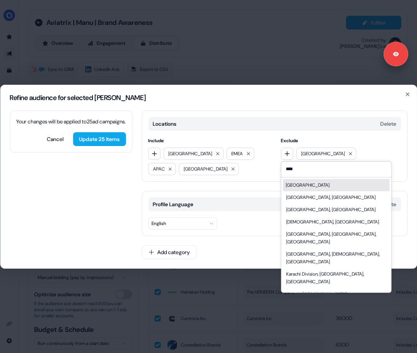
type input "****"
click at [304, 185] on div "Pakistan" at bounding box center [336, 185] width 107 height 12
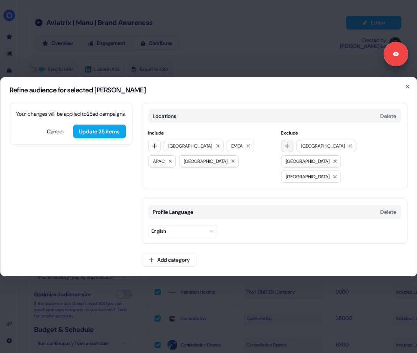
click at [290, 149] on icon "button" at bounding box center [287, 146] width 6 height 6
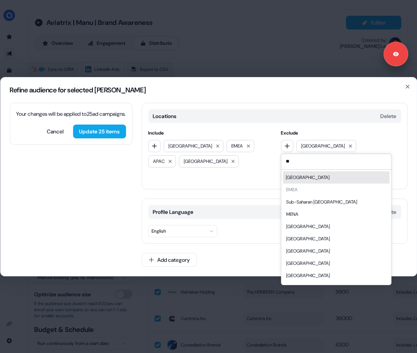
type input "**"
click at [298, 182] on div "Africa" at bounding box center [308, 178] width 44 height 8
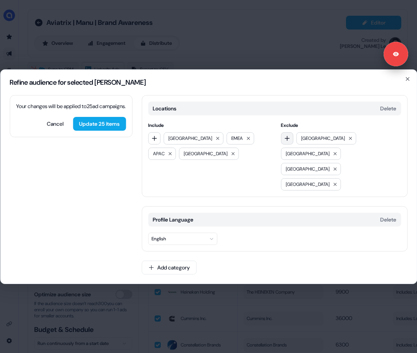
click at [289, 145] on button "button" at bounding box center [287, 138] width 12 height 12
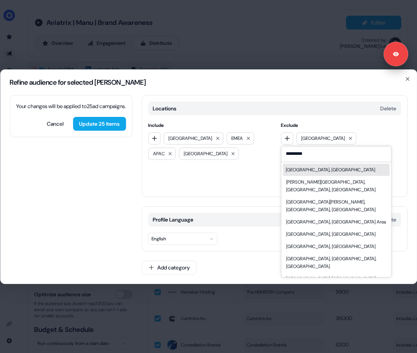
click at [300, 162] on input "*********" at bounding box center [336, 154] width 110 height 15
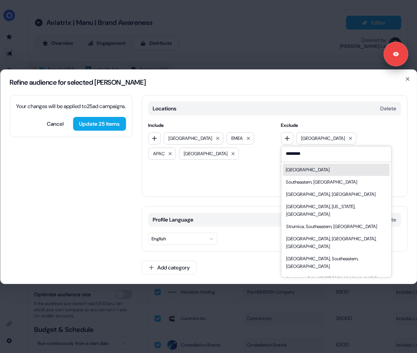
type input "********"
click at [312, 174] on div "[GEOGRAPHIC_DATA]" at bounding box center [308, 170] width 44 height 8
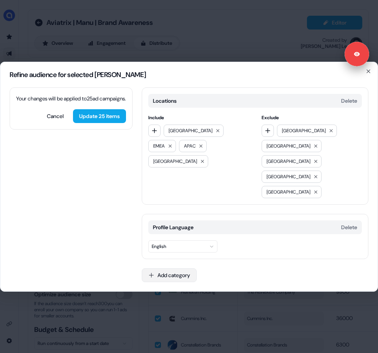
click at [182, 269] on button "Add category" at bounding box center [169, 276] width 55 height 14
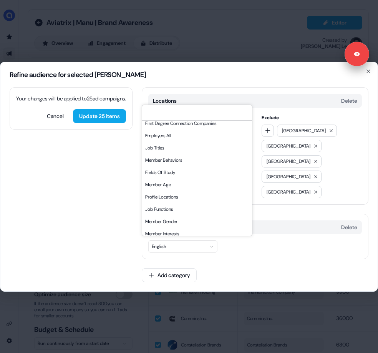
scroll to position [91, 0]
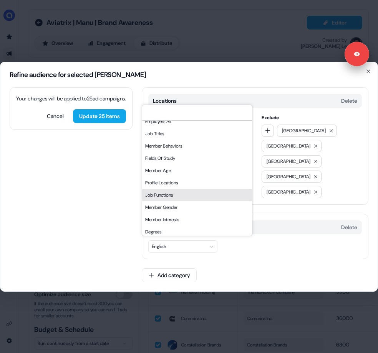
click at [169, 201] on div "Job Functions" at bounding box center [197, 195] width 110 height 12
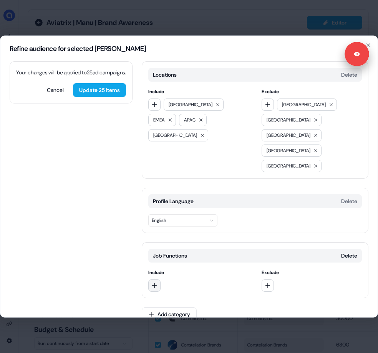
click at [157, 282] on icon "button" at bounding box center [154, 285] width 6 height 6
type input "******"
click at [186, 292] on div "Information Technology" at bounding box center [203, 286] width 107 height 12
click at [154, 283] on icon "button" at bounding box center [154, 285] width 5 height 5
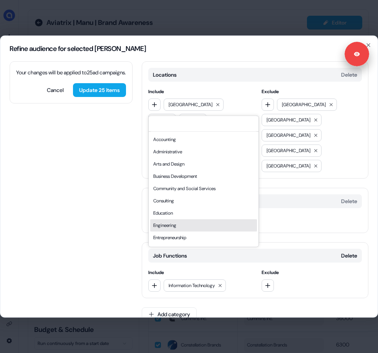
click at [163, 231] on div "Engineering" at bounding box center [203, 225] width 107 height 12
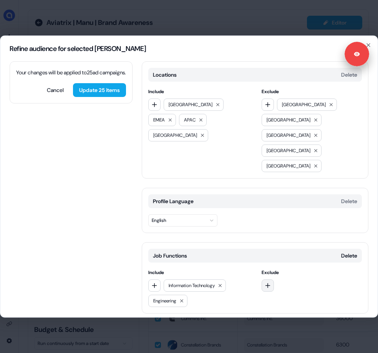
click at [267, 283] on icon "button" at bounding box center [267, 285] width 5 height 5
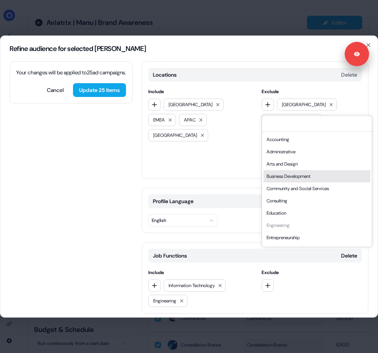
click at [289, 176] on div "Business Development" at bounding box center [316, 176] width 107 height 12
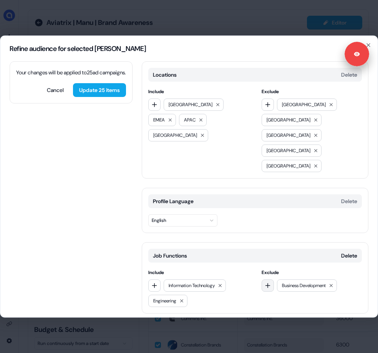
click at [269, 282] on icon "button" at bounding box center [267, 285] width 6 height 6
type input "***"
click at [286, 285] on div "Sales" at bounding box center [316, 286] width 107 height 12
click at [178, 323] on button "Add category" at bounding box center [169, 330] width 55 height 14
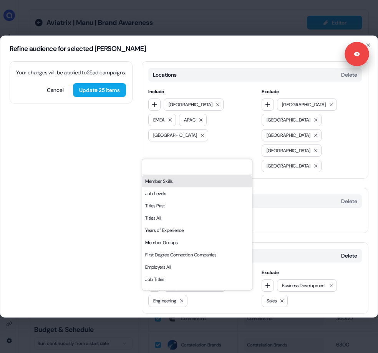
click at [189, 182] on div "Member Skills" at bounding box center [197, 181] width 110 height 12
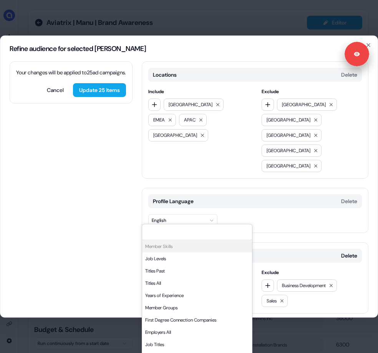
scroll to position [63, 0]
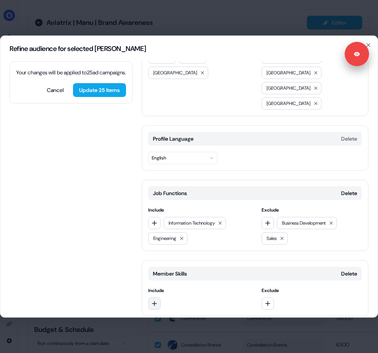
click at [153, 301] on icon "button" at bounding box center [154, 304] width 6 height 6
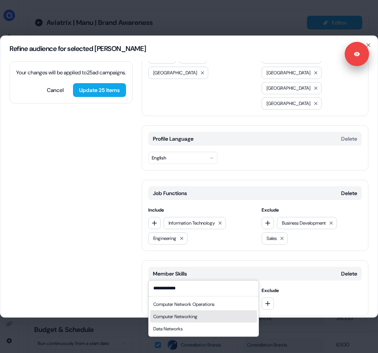
type input "**********"
click at [180, 317] on div "Computer Networking" at bounding box center [175, 317] width 44 height 8
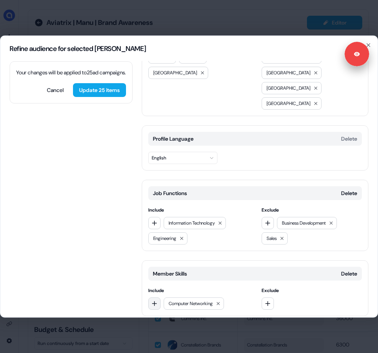
click at [156, 301] on icon "button" at bounding box center [154, 304] width 6 height 6
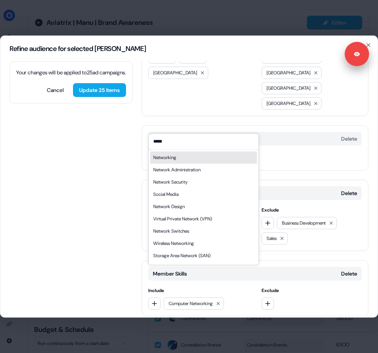
type input "*****"
click at [188, 157] on div "Networking" at bounding box center [203, 157] width 107 height 12
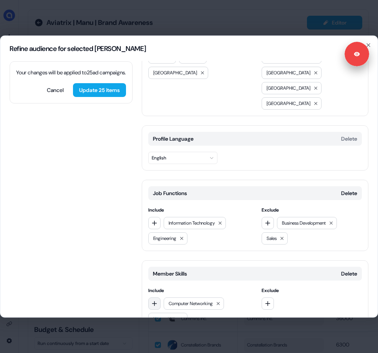
click at [155, 301] on icon "button" at bounding box center [154, 304] width 6 height 6
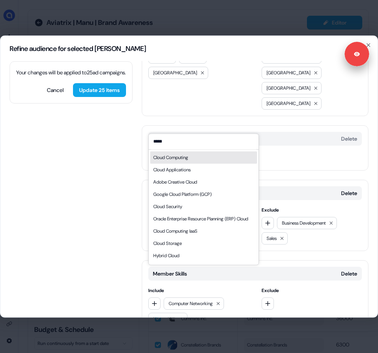
type input "*****"
click at [178, 159] on div "Cloud Computing" at bounding box center [170, 158] width 35 height 8
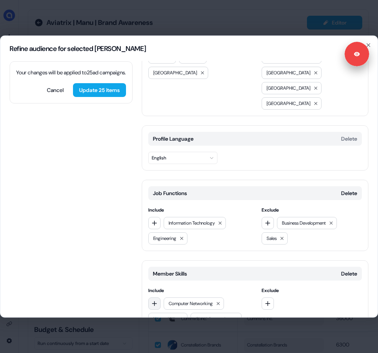
click at [156, 301] on icon "button" at bounding box center [154, 304] width 6 height 6
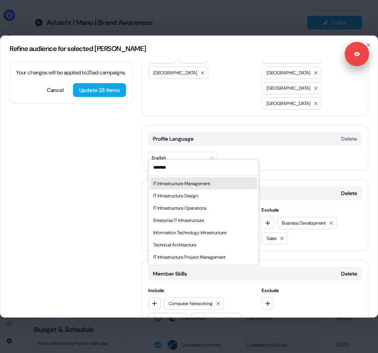
type input "*******"
click at [198, 185] on div "IT Infrastructure Management" at bounding box center [181, 184] width 57 height 8
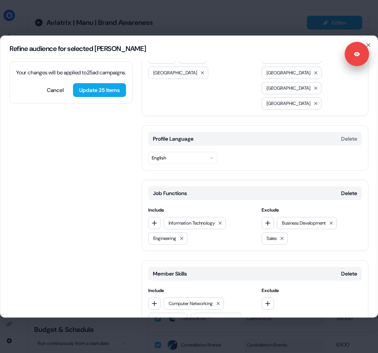
scroll to position [93, 0]
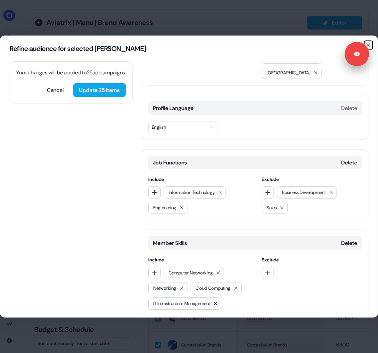
click at [370, 43] on icon "button" at bounding box center [368, 45] width 6 height 6
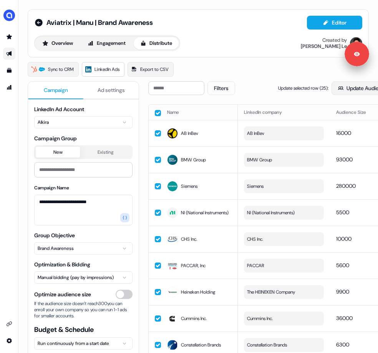
click at [337, 88] on button "Update Audience" at bounding box center [362, 88] width 63 height 14
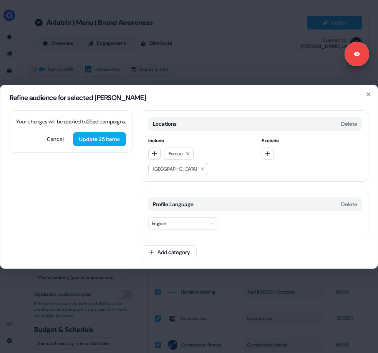
click at [167, 79] on div "Refine audience for selected ad campaigns Your changes will be applied to 25 ad…" at bounding box center [189, 176] width 378 height 353
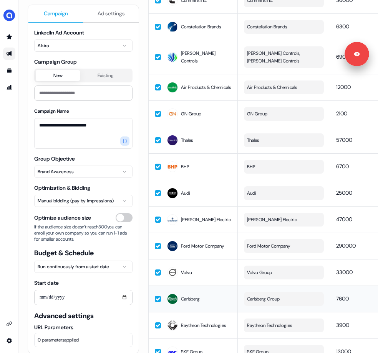
scroll to position [0, 0]
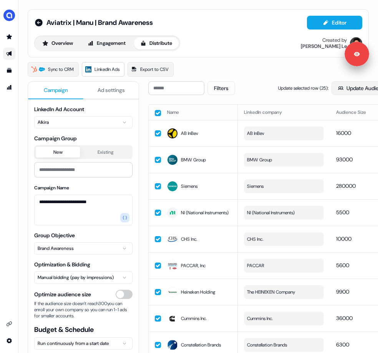
click at [341, 92] on button "Update Audience" at bounding box center [362, 88] width 63 height 14
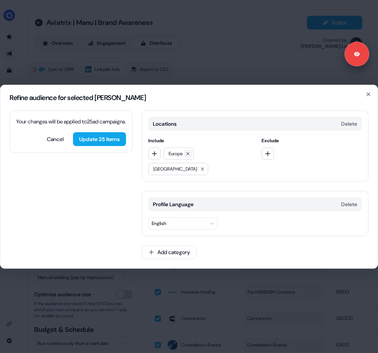
click at [190, 156] on icon at bounding box center [187, 154] width 5 height 5
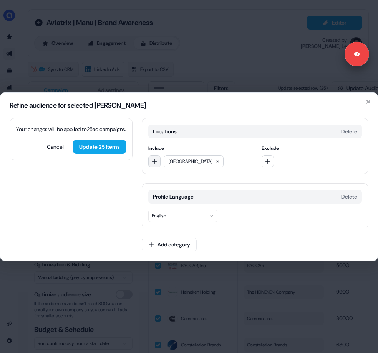
click at [153, 159] on icon "button" at bounding box center [154, 162] width 6 height 6
type input "****"
click at [159, 198] on div "EMEA" at bounding box center [203, 193] width 107 height 12
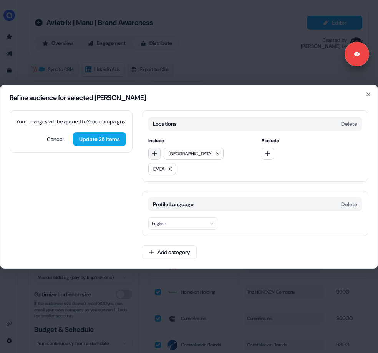
click at [154, 157] on icon "button" at bounding box center [154, 154] width 6 height 6
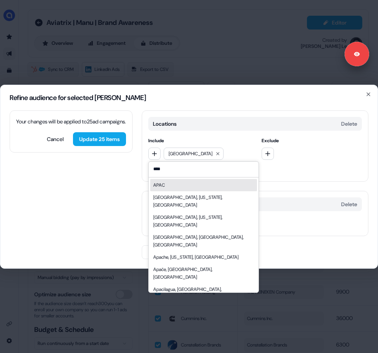
type input "****"
click at [168, 192] on div "APAC" at bounding box center [203, 185] width 107 height 12
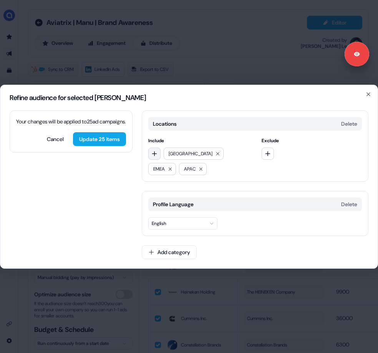
click at [154, 154] on icon "button" at bounding box center [154, 153] width 5 height 5
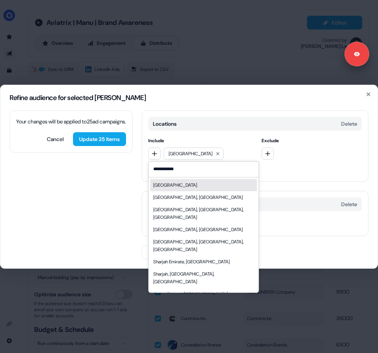
type input "**********"
click at [172, 187] on div "United Arab Emirates" at bounding box center [175, 186] width 44 height 8
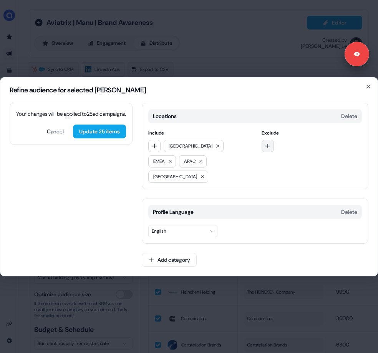
click at [270, 152] on button "button" at bounding box center [267, 146] width 12 height 12
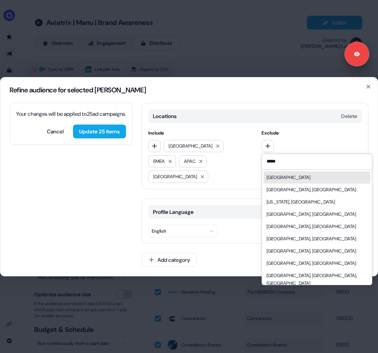
type input "*****"
click at [277, 184] on div "India" at bounding box center [316, 178] width 107 height 12
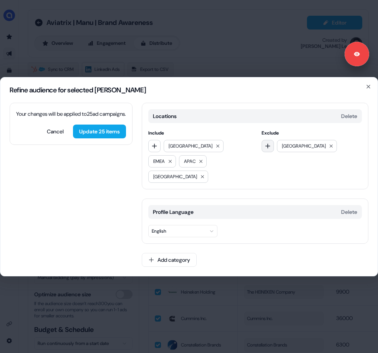
click at [265, 149] on button "button" at bounding box center [267, 146] width 12 height 12
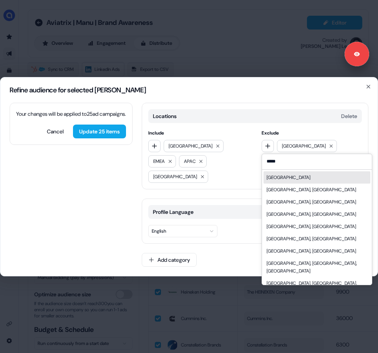
type input "*****"
click at [285, 184] on div "China" at bounding box center [316, 178] width 107 height 12
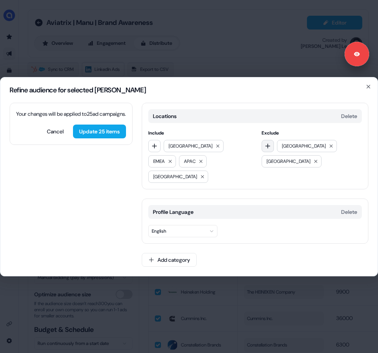
click at [268, 149] on icon "button" at bounding box center [267, 146] width 6 height 6
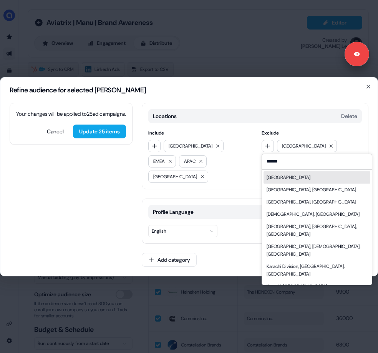
type input "******"
click at [285, 184] on div "Pakistan" at bounding box center [316, 178] width 107 height 12
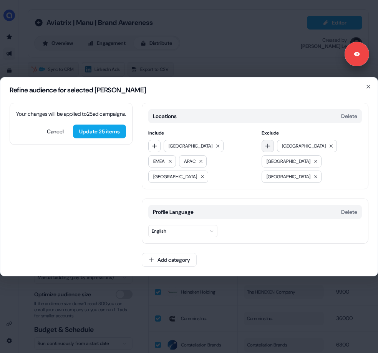
click at [269, 149] on icon "button" at bounding box center [267, 146] width 6 height 6
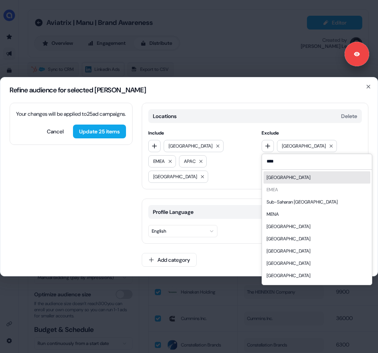
type input "****"
click at [276, 182] on div "Africa" at bounding box center [288, 178] width 44 height 8
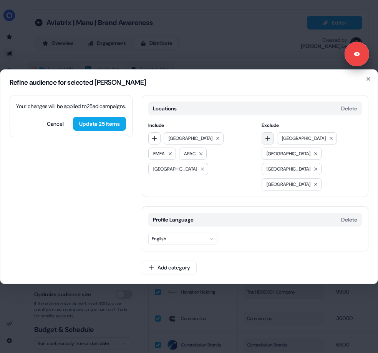
click at [269, 142] on icon "button" at bounding box center [267, 138] width 6 height 6
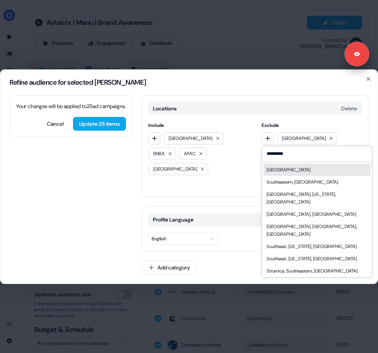
type input "*********"
click at [296, 174] on div "Southeast Asia" at bounding box center [288, 170] width 44 height 8
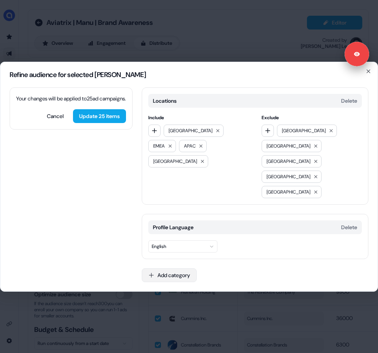
click at [190, 269] on button "Add category" at bounding box center [169, 276] width 55 height 14
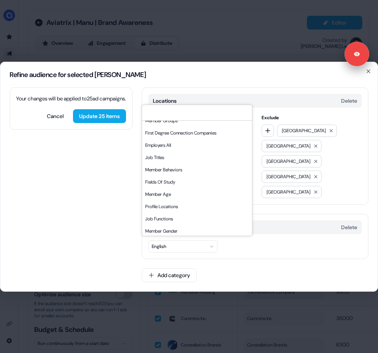
scroll to position [69, 0]
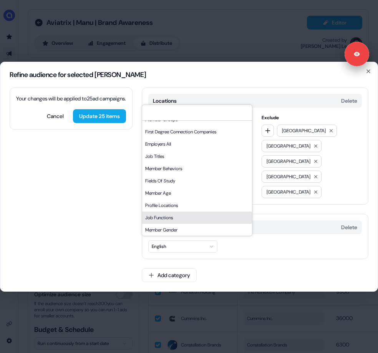
click at [168, 224] on div "Job Functions" at bounding box center [197, 218] width 110 height 12
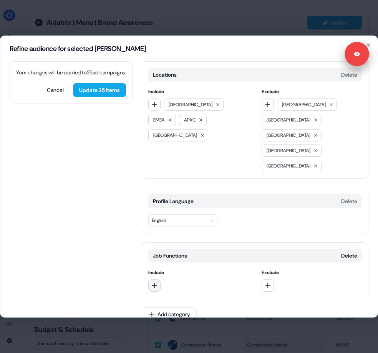
click at [158, 279] on button "button" at bounding box center [154, 285] width 12 height 12
type input "******"
click at [173, 292] on div "Information Technology" at bounding box center [203, 286] width 107 height 12
click at [155, 282] on icon "button" at bounding box center [154, 285] width 6 height 6
type input "****"
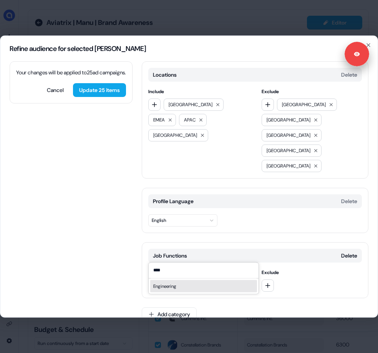
click at [172, 292] on div "Engineering" at bounding box center [203, 286] width 107 height 12
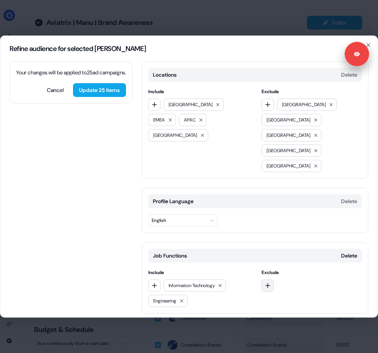
click at [270, 282] on icon "button" at bounding box center [267, 285] width 6 height 6
type input "******"
click at [285, 289] on div "Business Development" at bounding box center [316, 286] width 107 height 12
click at [268, 282] on icon "button" at bounding box center [267, 285] width 6 height 6
type input "*****"
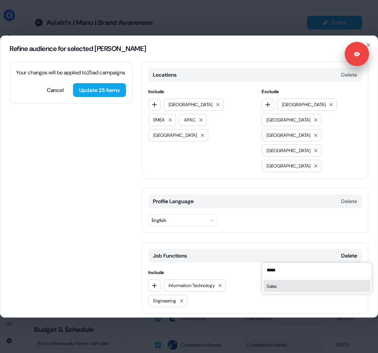
click at [284, 287] on div "Sales" at bounding box center [316, 286] width 107 height 12
click at [188, 323] on button "Add category" at bounding box center [169, 330] width 55 height 14
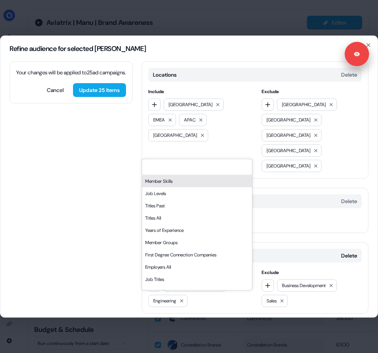
click at [191, 185] on div "Member Skills" at bounding box center [197, 181] width 110 height 12
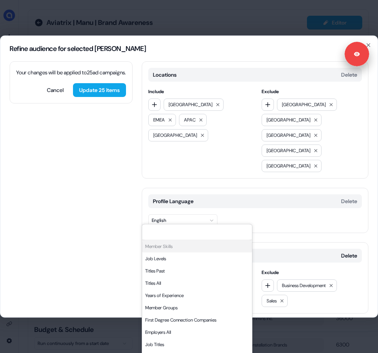
scroll to position [63, 0]
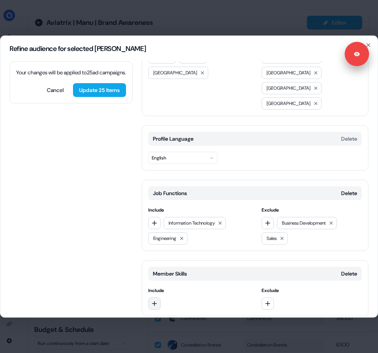
click at [155, 301] on icon "button" at bounding box center [154, 304] width 6 height 6
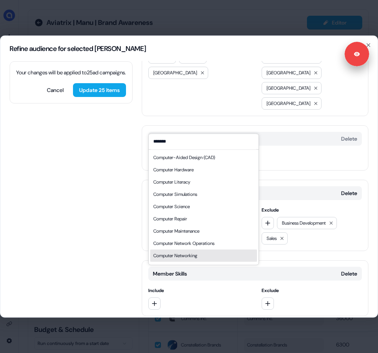
type input "*******"
click at [188, 255] on div "Computer Networking" at bounding box center [175, 256] width 44 height 8
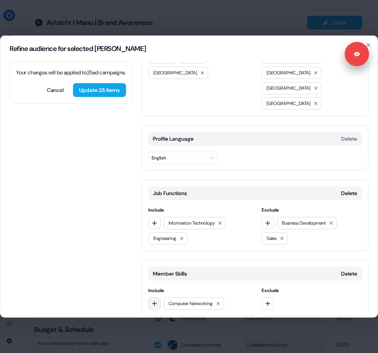
click at [150, 297] on button "button" at bounding box center [154, 303] width 12 height 12
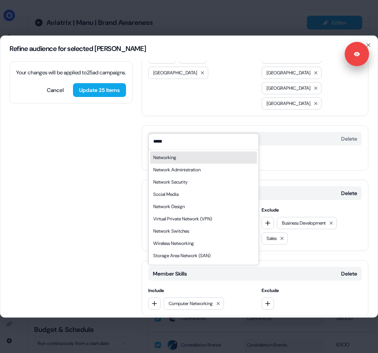
type input "*****"
click at [187, 157] on div "Networking" at bounding box center [203, 157] width 107 height 12
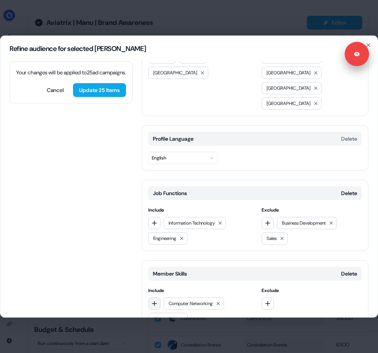
click at [156, 301] on icon "button" at bounding box center [154, 304] width 6 height 6
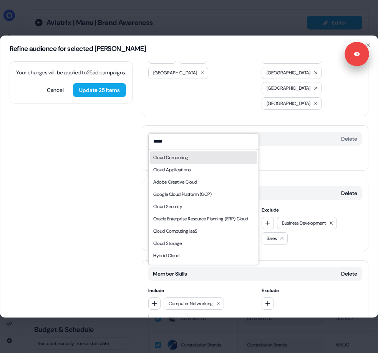
type input "*****"
click at [196, 157] on div "Cloud Computing" at bounding box center [203, 157] width 107 height 12
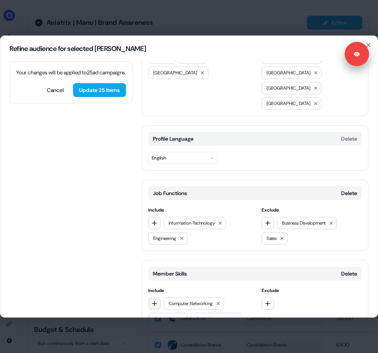
click at [157, 301] on icon "button" at bounding box center [154, 304] width 6 height 6
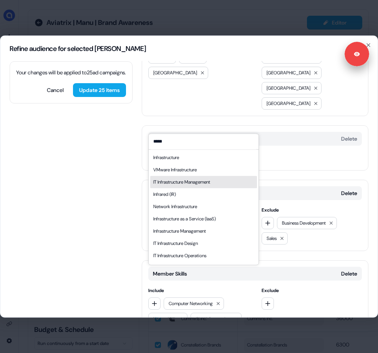
type input "*****"
click at [198, 183] on div "IT Infrastructure Management" at bounding box center [181, 182] width 57 height 8
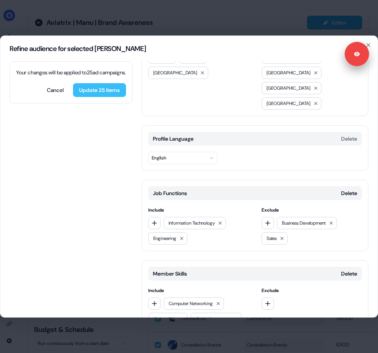
click at [114, 97] on button "Update 25 items" at bounding box center [99, 90] width 53 height 14
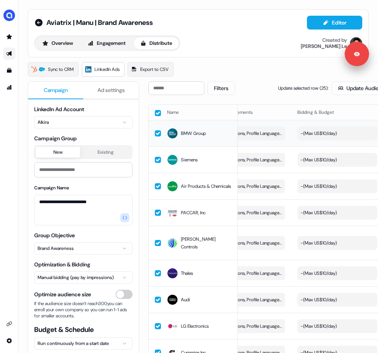
scroll to position [0, 117]
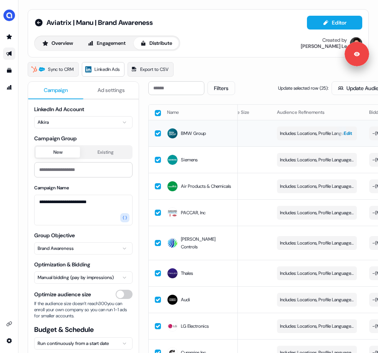
click at [301, 140] on button "Includes: Locations, Profile Language, Job Functions, Member Skills / Excludes:…" at bounding box center [317, 134] width 80 height 14
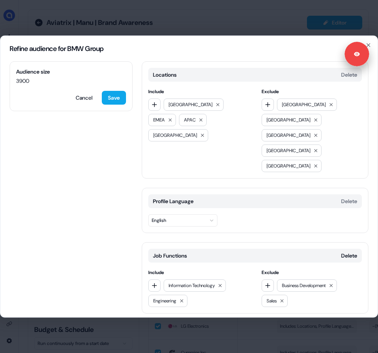
scroll to position [93, 0]
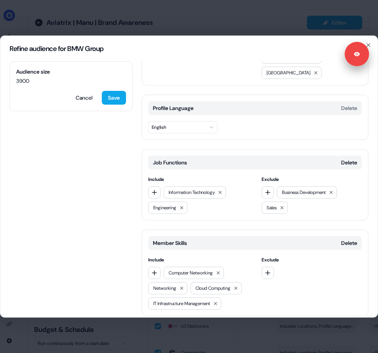
click at [165, 325] on button "Add category" at bounding box center [169, 332] width 55 height 14
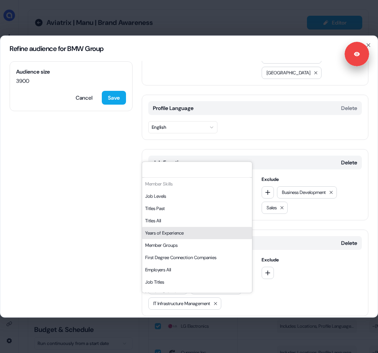
click at [186, 233] on div "Years of Experience" at bounding box center [197, 233] width 110 height 12
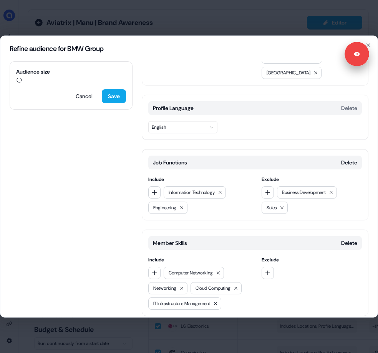
scroll to position [148, 0]
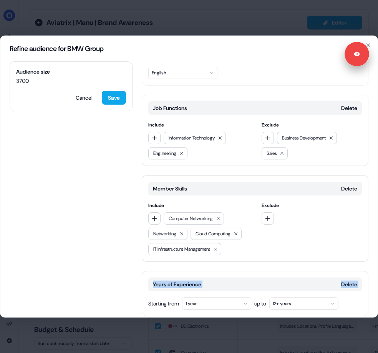
drag, startPoint x: 160, startPoint y: 243, endPoint x: 138, endPoint y: 266, distance: 32.0
click at [138, 266] on div "Audience size 3700 Cancel Save Locations Delete Include North America EMEA APAC…" at bounding box center [188, 189] width 377 height 257
click at [213, 297] on button "1 year" at bounding box center [216, 303] width 69 height 12
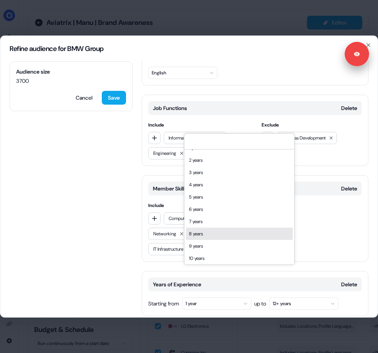
scroll to position [11, 0]
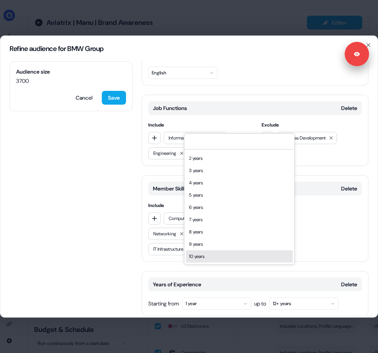
click at [213, 252] on div "10 years" at bounding box center [239, 257] width 107 height 12
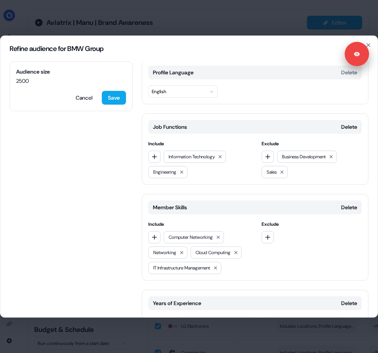
scroll to position [148, 0]
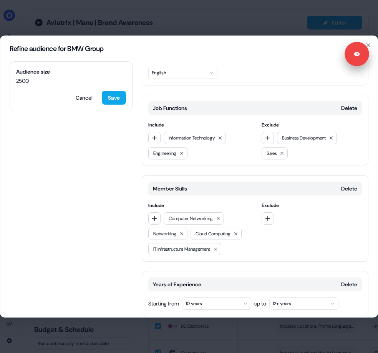
click at [183, 325] on button "Add category" at bounding box center [169, 332] width 55 height 14
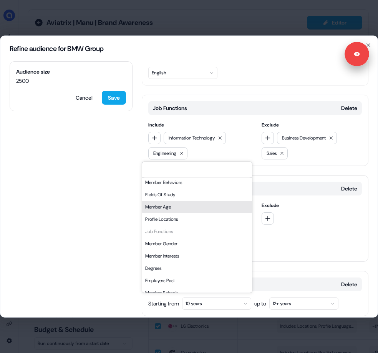
scroll to position [130, 0]
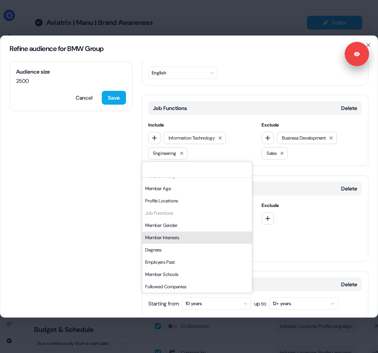
click at [183, 242] on div "Member Interests" at bounding box center [197, 237] width 110 height 12
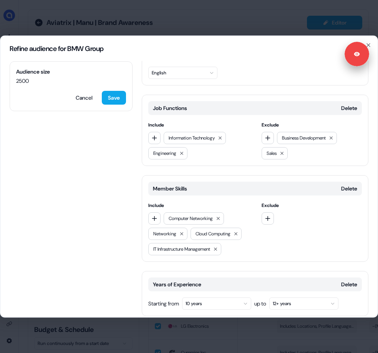
scroll to position [213, 0]
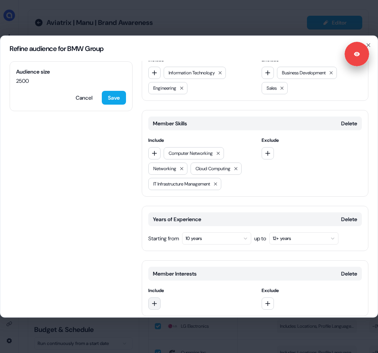
click at [158, 297] on button "button" at bounding box center [154, 303] width 12 height 12
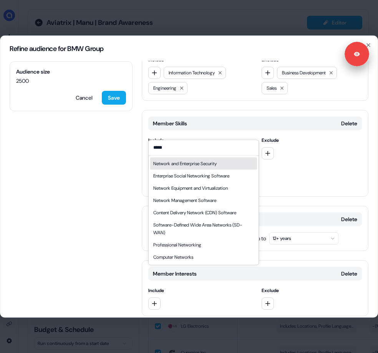
type input "*****"
click at [188, 162] on div "Network and Enterprise Security" at bounding box center [184, 164] width 63 height 8
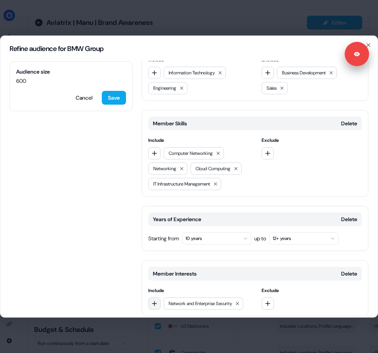
click at [157, 301] on icon "button" at bounding box center [154, 304] width 6 height 6
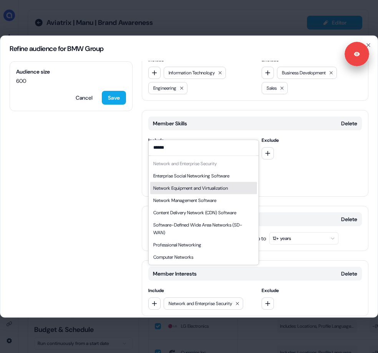
type input "******"
click at [187, 190] on div "Network Equipment and Virtualization" at bounding box center [190, 188] width 74 height 8
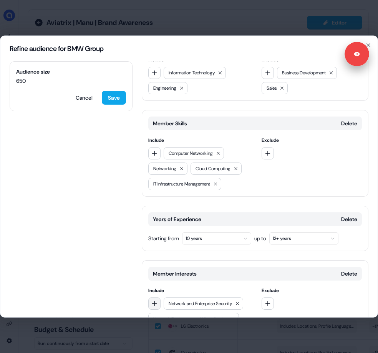
click at [158, 297] on button "button" at bounding box center [154, 303] width 12 height 12
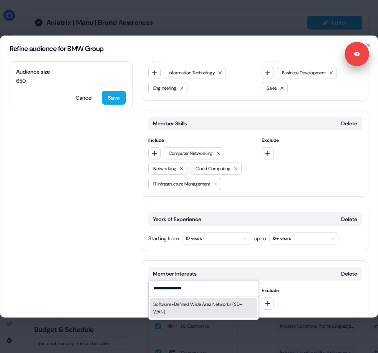
type input "**********"
click at [192, 308] on div "Software-Defined Wide Area Networks (SD-WAN)" at bounding box center [203, 308] width 101 height 15
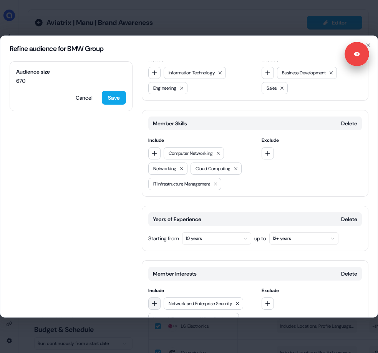
click at [156, 301] on icon "button" at bounding box center [154, 304] width 6 height 6
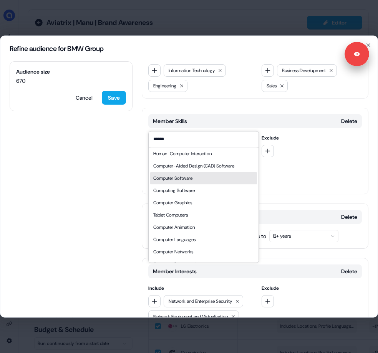
scroll to position [60, 0]
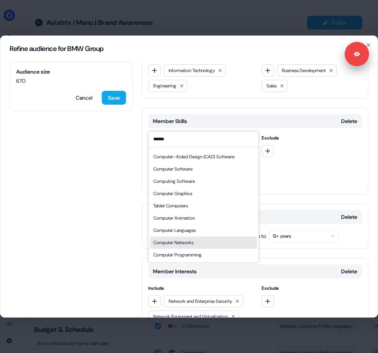
type input "******"
click at [186, 243] on div "Computer Networks" at bounding box center [173, 243] width 40 height 8
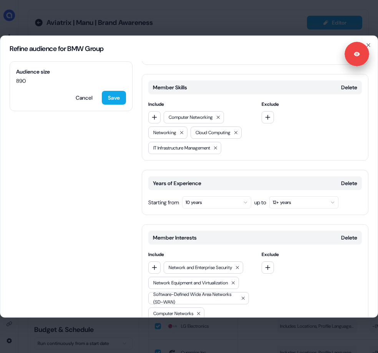
scroll to position [274, 0]
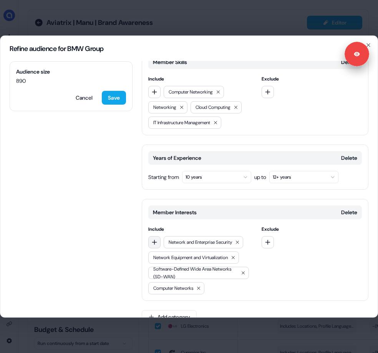
click at [154, 239] on icon "button" at bounding box center [154, 242] width 6 height 6
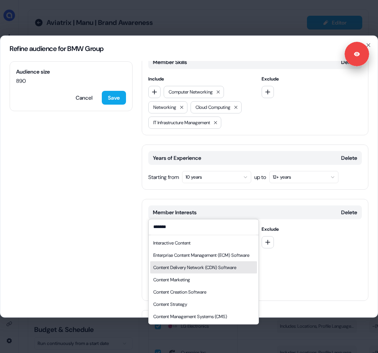
type input "*******"
click at [182, 271] on div "Content Delivery Network (CDN) Software" at bounding box center [194, 268] width 83 height 8
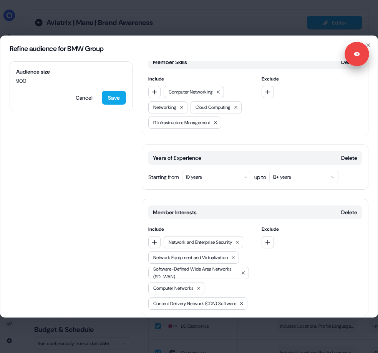
scroll to position [290, 0]
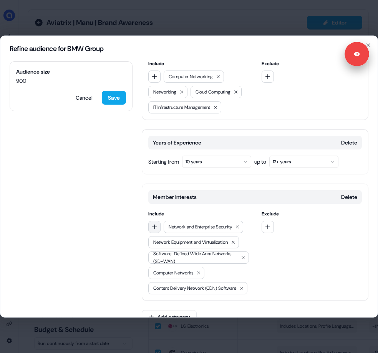
click at [152, 225] on icon "button" at bounding box center [154, 227] width 5 height 5
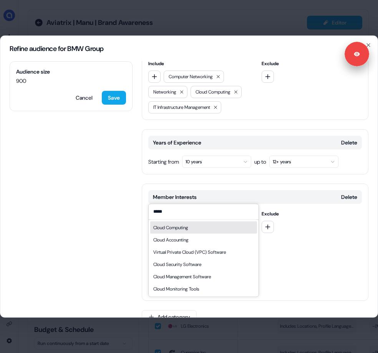
type input "*****"
click at [166, 227] on div "Cloud Computing" at bounding box center [170, 228] width 35 height 8
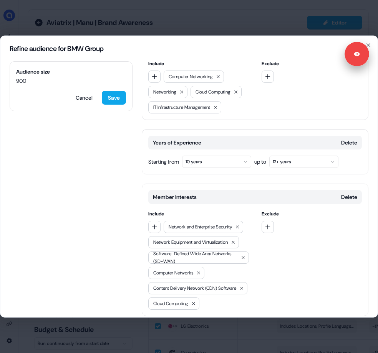
scroll to position [305, 0]
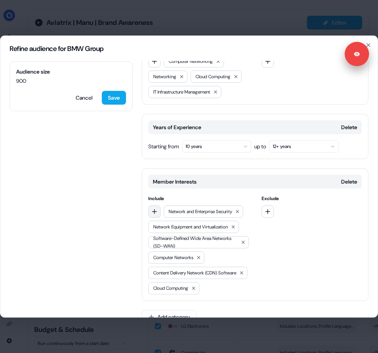
click at [156, 208] on icon "button" at bounding box center [154, 211] width 6 height 6
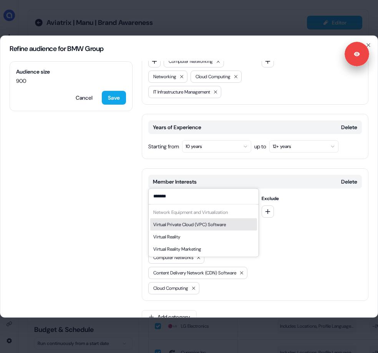
type input "*******"
click at [171, 225] on div "Virtual Private Cloud (VPC) Software" at bounding box center [189, 225] width 73 height 8
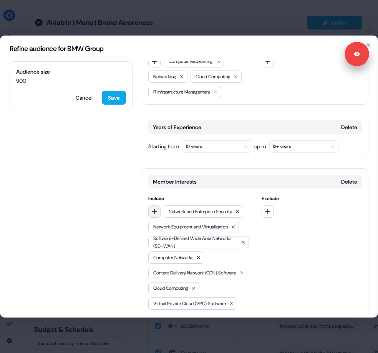
click at [157, 205] on button "button" at bounding box center [154, 211] width 12 height 12
type input "**********"
click at [180, 213] on div "Cloud Security Software" at bounding box center [177, 212] width 48 height 8
click at [154, 208] on icon "button" at bounding box center [154, 211] width 6 height 6
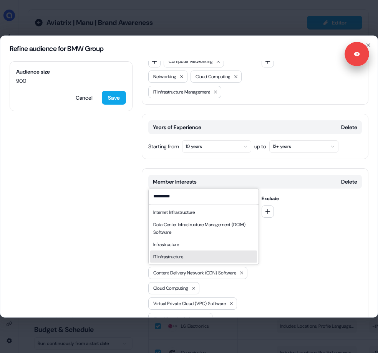
type input "*********"
click at [180, 258] on div "IT Infrastructure" at bounding box center [168, 257] width 30 height 8
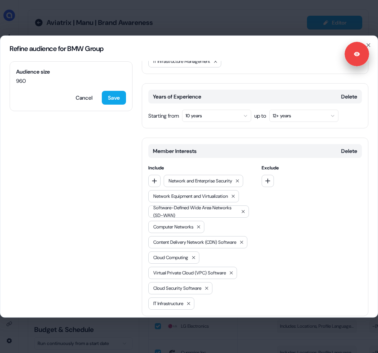
scroll to position [351, 0]
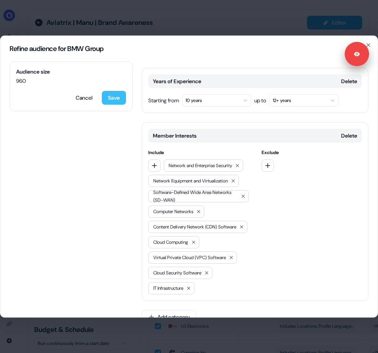
click at [112, 96] on button "Save" at bounding box center [114, 98] width 24 height 14
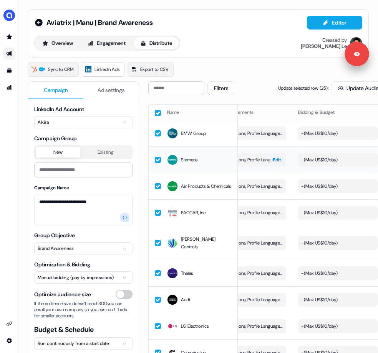
scroll to position [0, 135]
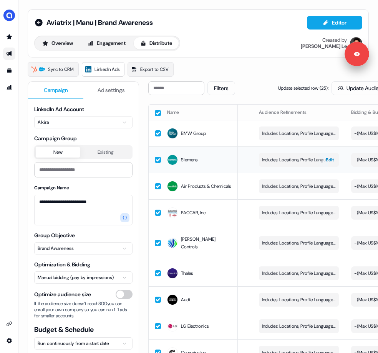
click at [330, 158] on span "Edit" at bounding box center [329, 160] width 8 height 8
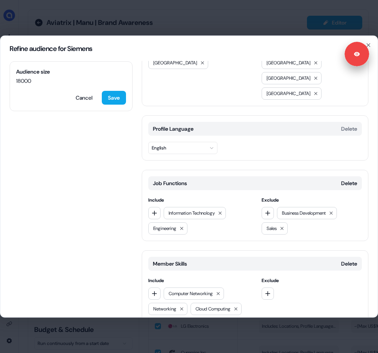
scroll to position [93, 0]
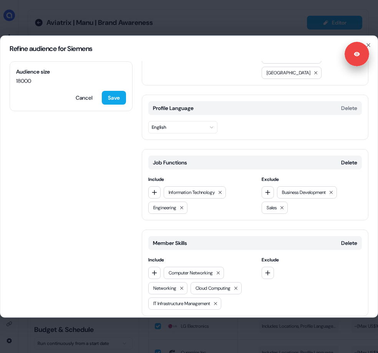
click at [186, 325] on button "Add category" at bounding box center [169, 332] width 55 height 14
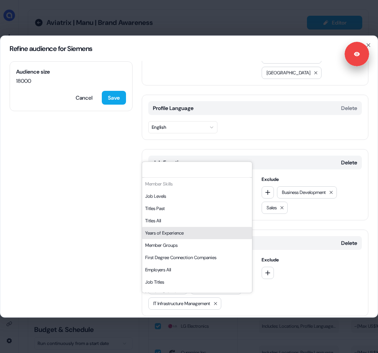
scroll to position [3, 0]
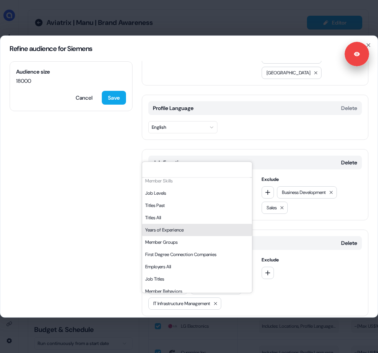
click at [182, 234] on div "Years of Experience" at bounding box center [197, 230] width 110 height 12
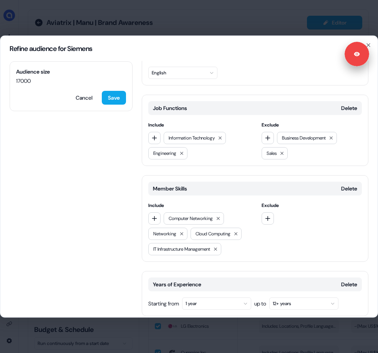
scroll to position [104, 0]
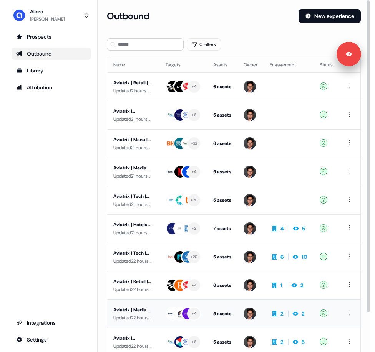
scroll to position [45, 0]
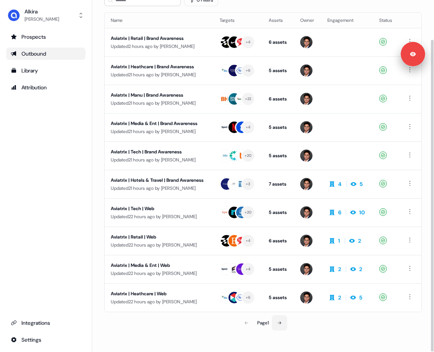
click at [279, 323] on icon at bounding box center [279, 323] width 3 height 3
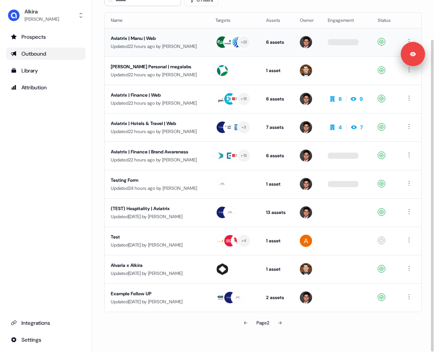
click at [163, 39] on div "Aviatrix | Manu | Web" at bounding box center [157, 39] width 92 height 8
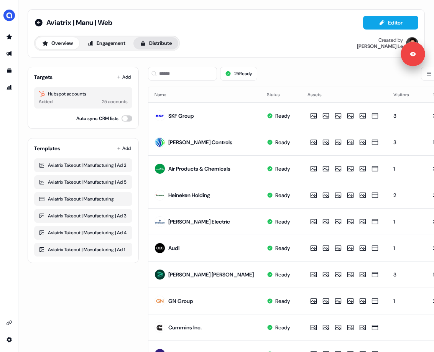
click at [160, 47] on button "Distribute" at bounding box center [156, 43] width 45 height 12
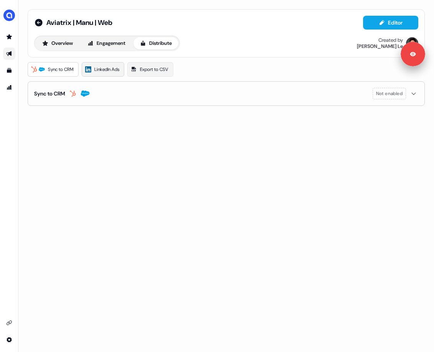
click at [108, 68] on span "LinkedIn Ads" at bounding box center [106, 70] width 25 height 8
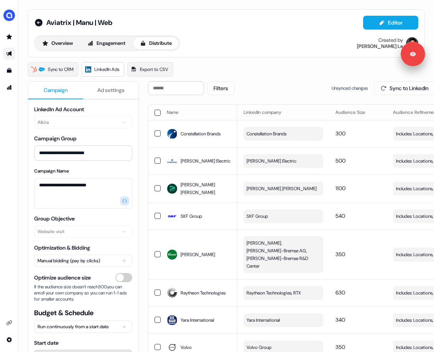
click at [159, 112] on button "button" at bounding box center [158, 113] width 6 height 6
click at [357, 89] on button "Update Audience" at bounding box center [362, 88] width 63 height 14
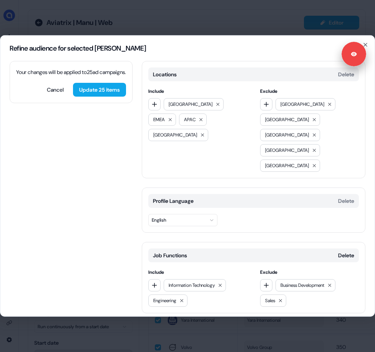
scroll to position [94, 0]
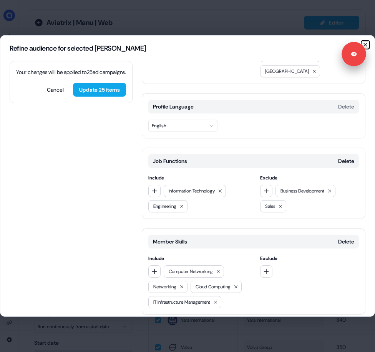
click at [366, 43] on icon "button" at bounding box center [364, 44] width 3 height 3
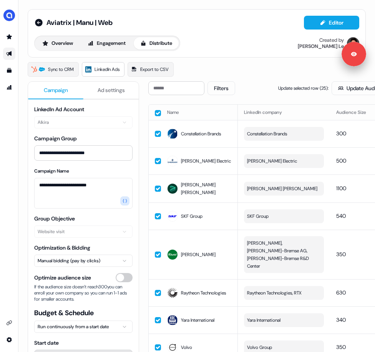
click at [159, 113] on button "button" at bounding box center [158, 113] width 6 height 6
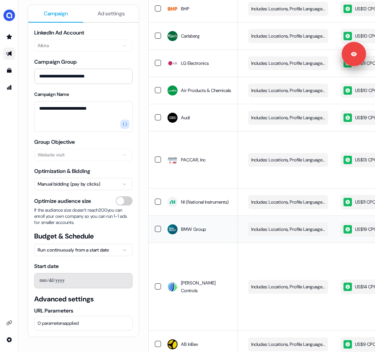
scroll to position [0, 141]
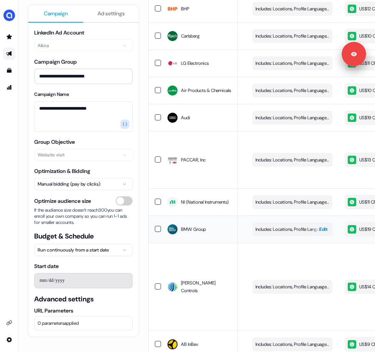
click at [301, 231] on span "Includes: Locations, Profile Language, Years of Experience, Job Functions, Memb…" at bounding box center [292, 230] width 74 height 8
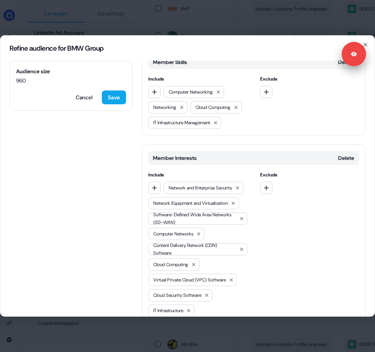
scroll to position [324, 0]
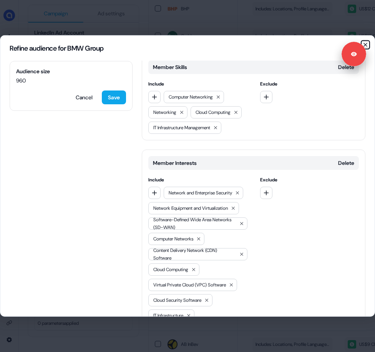
click at [366, 43] on icon "button" at bounding box center [365, 45] width 6 height 6
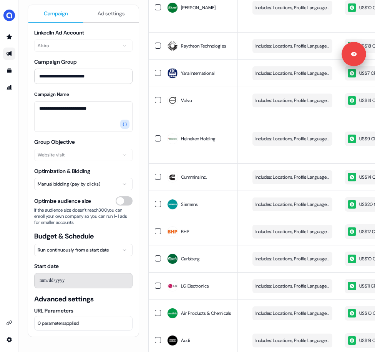
scroll to position [249, 0]
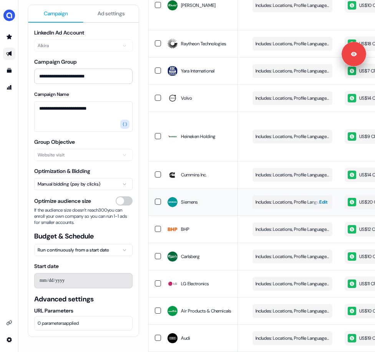
click at [311, 195] on div "button" at bounding box center [315, 202] width 11 height 14
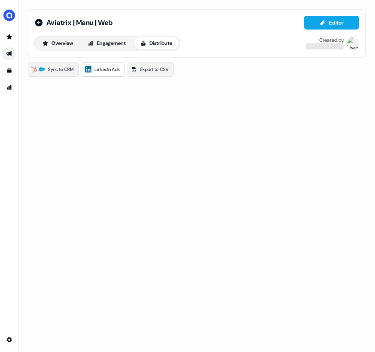
scroll to position [0, 0]
